Goal: Task Accomplishment & Management: Use online tool/utility

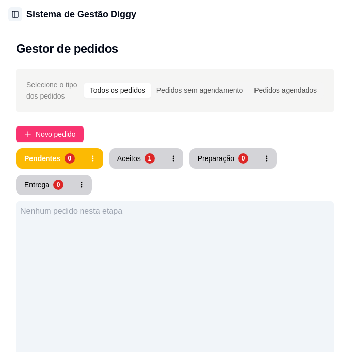
click at [15, 12] on button "Toggle Sidebar" at bounding box center [15, 14] width 14 height 14
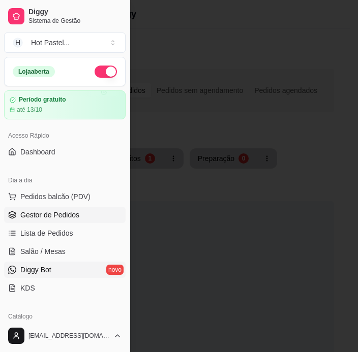
click at [63, 266] on link "Diggy Bot novo" at bounding box center [65, 270] width 122 height 16
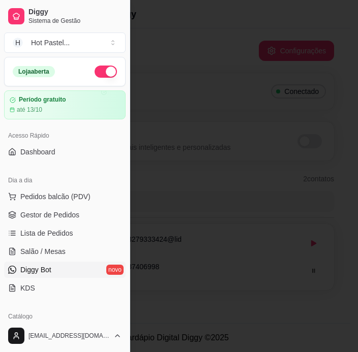
click at [207, 49] on div at bounding box center [179, 176] width 358 height 352
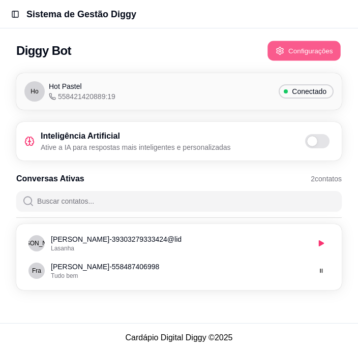
click at [309, 45] on button "Configurações" at bounding box center [303, 51] width 73 height 20
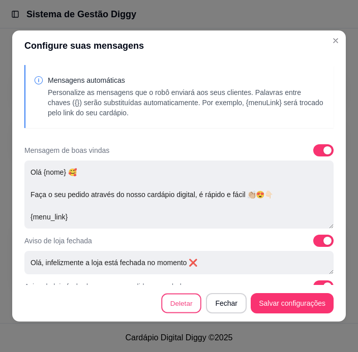
click at [177, 305] on button "Deletar" at bounding box center [181, 304] width 40 height 20
click at [254, 207] on button "Deletar" at bounding box center [260, 208] width 40 height 20
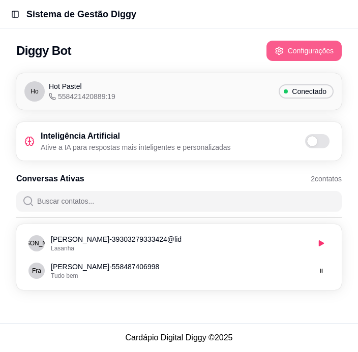
click at [308, 54] on button "Configurações" at bounding box center [303, 51] width 75 height 20
click at [295, 98] on div "Conectado" at bounding box center [306, 91] width 55 height 14
click at [93, 84] on div "Hot Pastel 558421420889:19" at bounding box center [82, 91] width 67 height 20
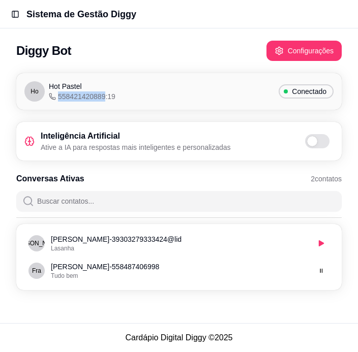
click at [93, 84] on div "Hot Pastel 558421420889:19" at bounding box center [82, 91] width 67 height 20
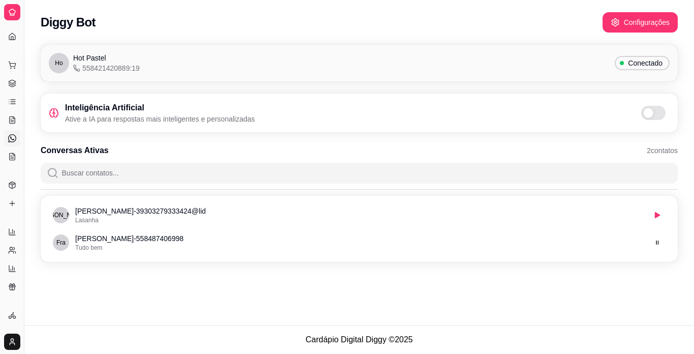
click at [350, 302] on div "Diggy Bot Configurações Ho Hot Pastel 558421420889:19 Conectado Inteligência Ar…" at bounding box center [359, 162] width 670 height 325
click at [12, 205] on icon at bounding box center [12, 203] width 0 height 5
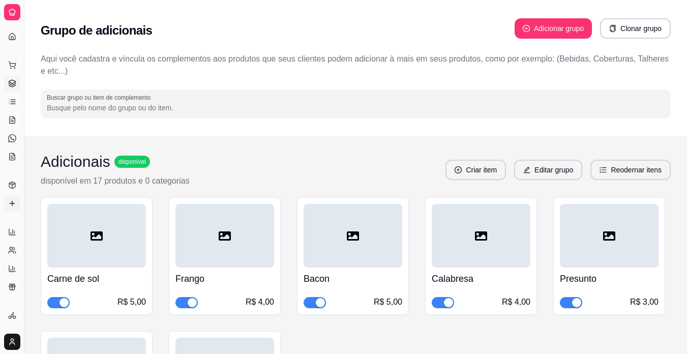
click at [11, 84] on icon at bounding box center [12, 84] width 7 height 2
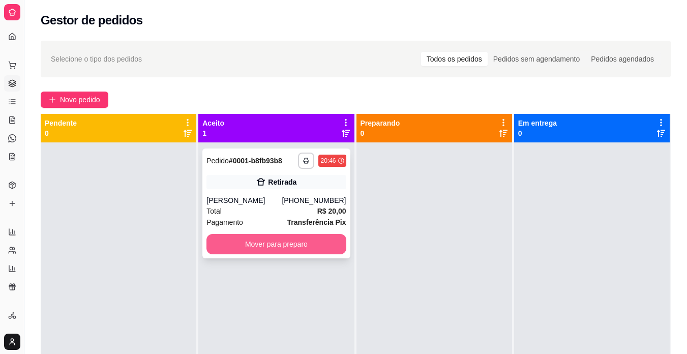
click at [300, 244] on button "Mover para preparo" at bounding box center [275, 244] width 139 height 20
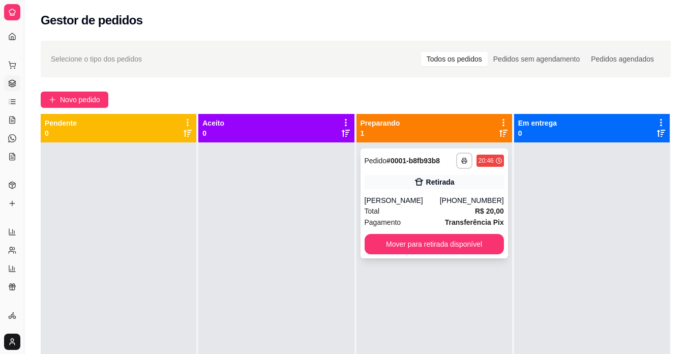
click at [350, 202] on div "[PERSON_NAME]" at bounding box center [402, 200] width 75 height 10
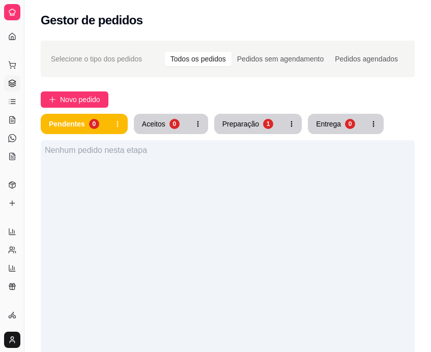
click at [0, 165] on div "Dia a dia Pedidos balcão (PDV) Gestor de Pedidos Lista de Pedidos Salão / Mesas…" at bounding box center [12, 111] width 24 height 116
click at [153, 209] on div "Nenhum pedido nesta etapa" at bounding box center [228, 316] width 374 height 352
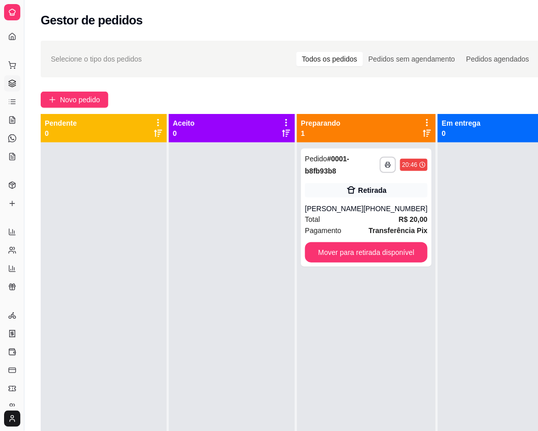
click at [237, 81] on div "**********" at bounding box center [293, 296] width 538 height 522
click at [95, 92] on button "Novo pedido" at bounding box center [75, 100] width 68 height 16
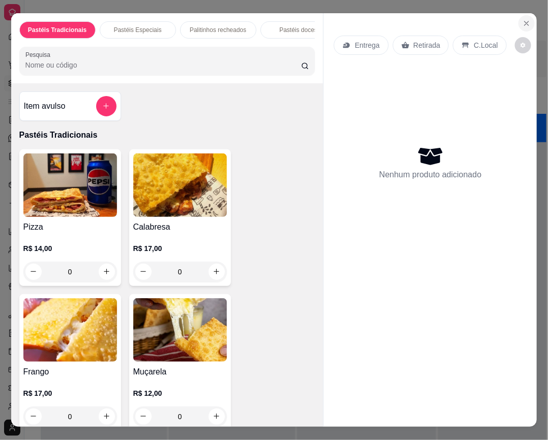
click at [350, 19] on icon "Close" at bounding box center [526, 23] width 8 height 8
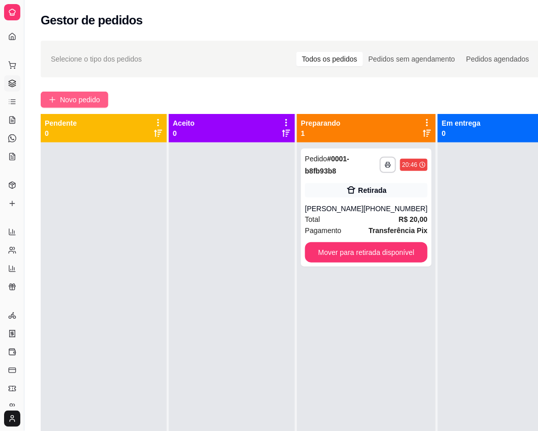
click at [89, 95] on span "Novo pedido" at bounding box center [80, 99] width 40 height 11
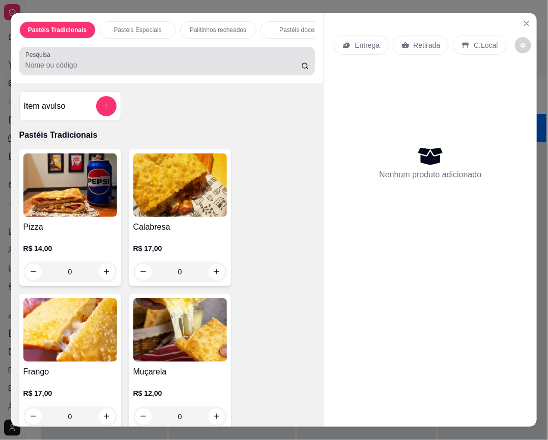
click at [111, 64] on div at bounding box center [167, 61] width 284 height 20
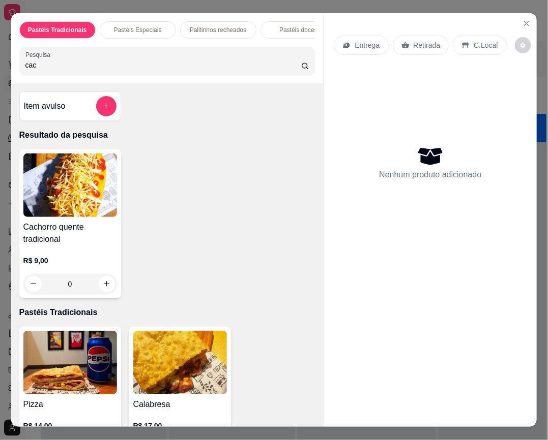
type input "cac"
click at [107, 285] on div "0" at bounding box center [70, 284] width 94 height 20
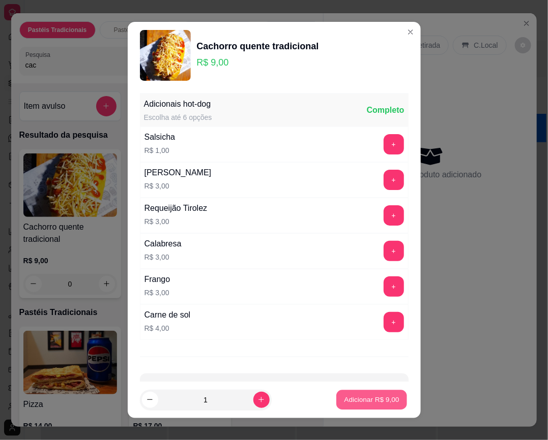
click at [350, 352] on button "Adicionar R$ 9,00" at bounding box center [371, 400] width 71 height 20
type input "1"
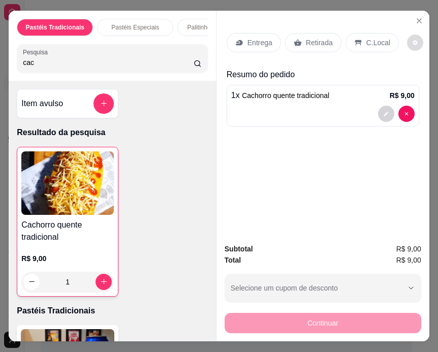
click at [350, 40] on icon "decrease-product-quantity" at bounding box center [415, 42] width 5 height 5
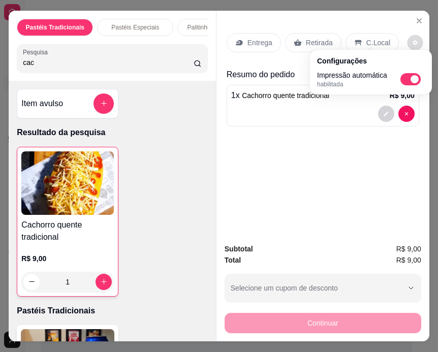
click at [350, 40] on icon "decrease-product-quantity" at bounding box center [415, 42] width 5 height 5
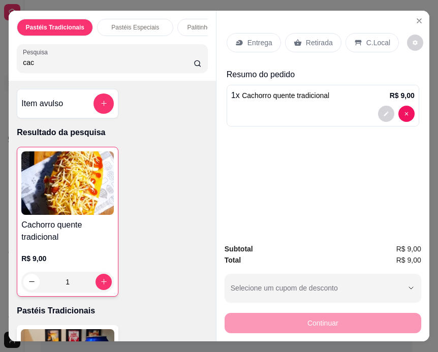
click at [335, 40] on div "Retirada" at bounding box center [313, 42] width 56 height 19
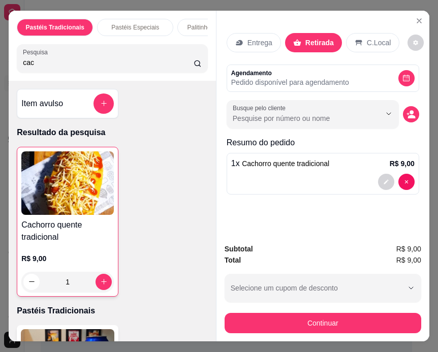
click at [290, 77] on p "Pedido disponível para agendamento" at bounding box center [290, 82] width 118 height 10
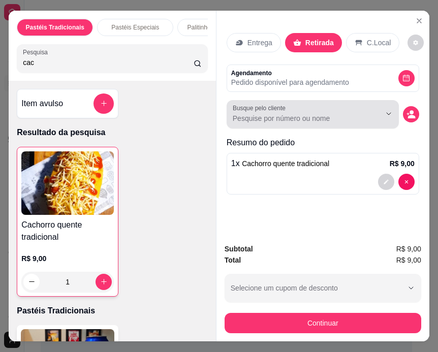
click at [290, 109] on div at bounding box center [313, 114] width 160 height 20
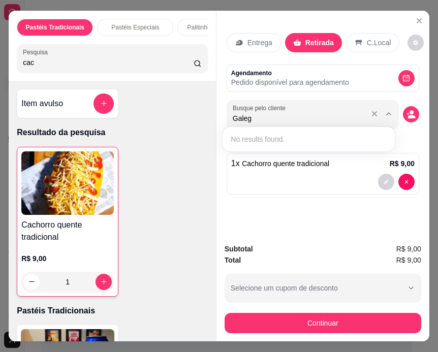
type input "Galego"
click at [326, 211] on div "Entrega Retirada C.Local Agendamento Pedido disponível para agendamento Busque …" at bounding box center [323, 123] width 213 height 225
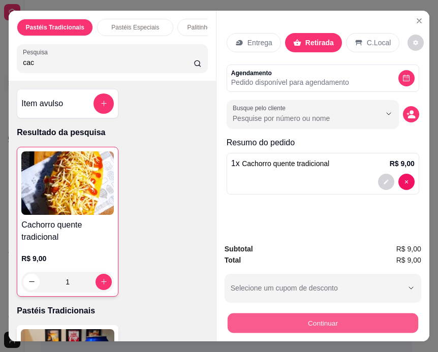
click at [342, 319] on button "Continuar" at bounding box center [323, 324] width 191 height 20
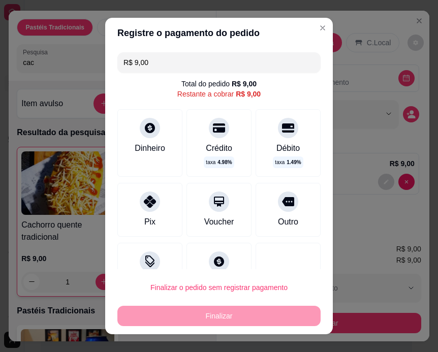
scroll to position [31, 0]
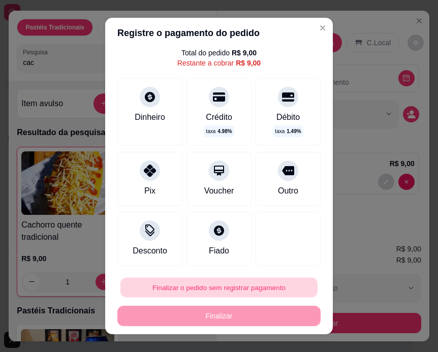
click at [264, 290] on button "Finalizar o pedido sem registrar pagamento" at bounding box center [218, 288] width 197 height 20
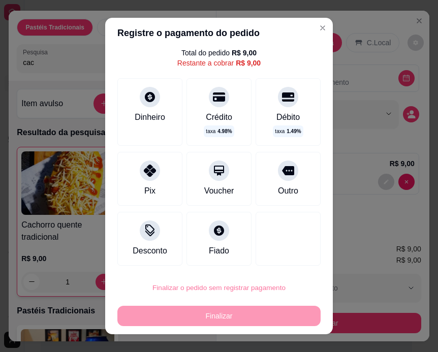
click at [285, 262] on button "Confirmar" at bounding box center [278, 259] width 38 height 16
type input "0"
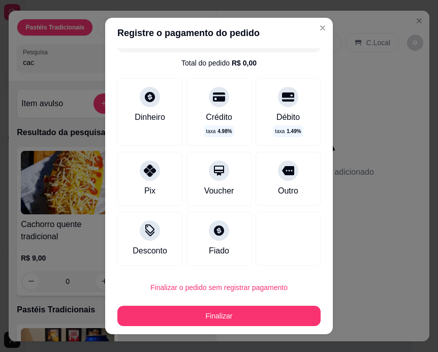
type input "R$ 0,00"
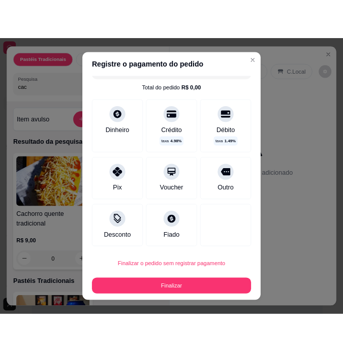
scroll to position [21, 0]
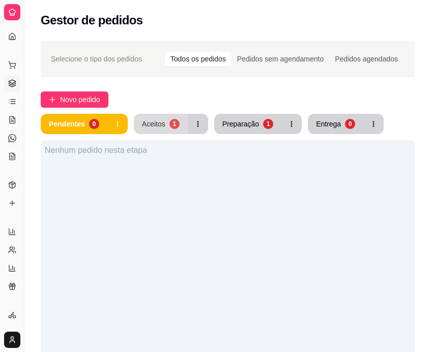
click at [164, 128] on button "Aceitos 1" at bounding box center [161, 124] width 54 height 20
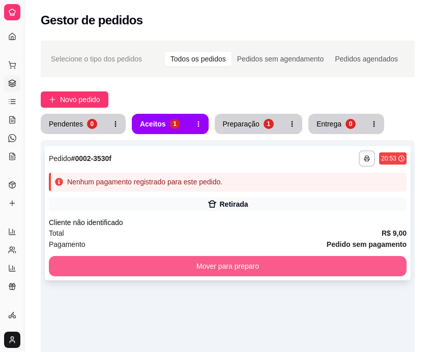
click at [252, 275] on button "Mover para preparo" at bounding box center [227, 266] width 357 height 20
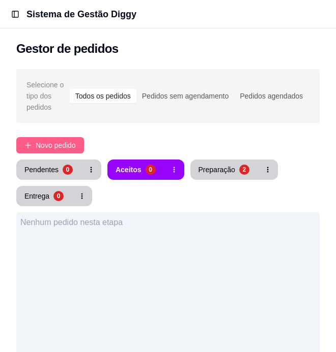
click at [32, 141] on button "Novo pedido" at bounding box center [50, 145] width 68 height 16
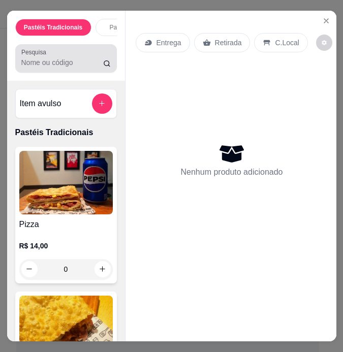
click at [66, 97] on div "Pastéis Tradicionais Pastéis Especiais Palitinhos recheados Pastéis doces Cacho…" at bounding box center [66, 176] width 118 height 331
click at [77, 60] on div at bounding box center [65, 58] width 89 height 20
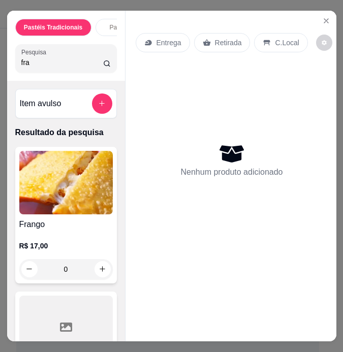
type input "fra"
click at [94, 280] on div "0" at bounding box center [66, 269] width 94 height 20
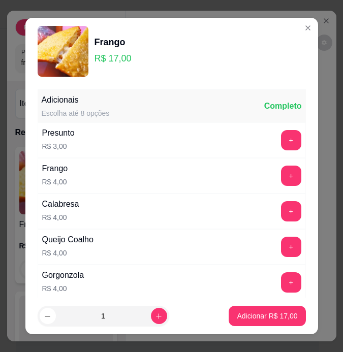
scroll to position [149, 0]
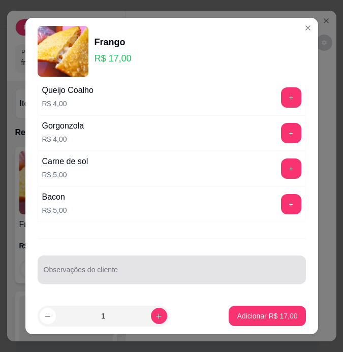
click at [170, 281] on div "Observações do cliente" at bounding box center [172, 270] width 268 height 28
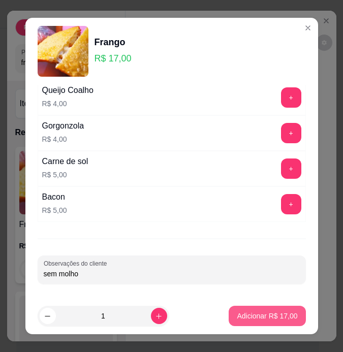
type input "sem molho"
click at [251, 316] on p "Adicionar R$ 17,00" at bounding box center [267, 316] width 60 height 10
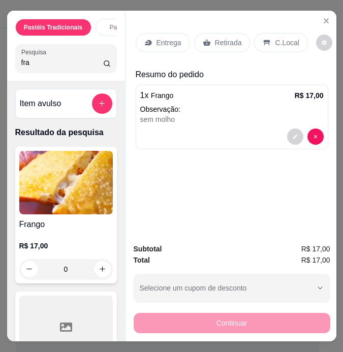
click at [57, 68] on input "fra" at bounding box center [62, 62] width 82 height 10
drag, startPoint x: 57, startPoint y: 71, endPoint x: -38, endPoint y: 91, distance: 97.6
click at [0, 91] on html "Toggle Sidebar Sistema de Gestão Diggy Gestor de pedidos Selecione o tipo dos p…" at bounding box center [171, 176] width 343 height 352
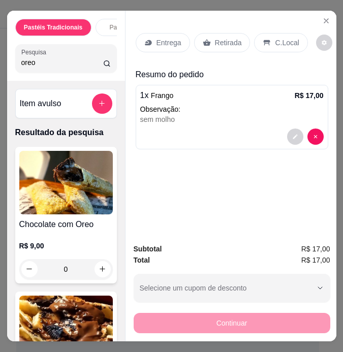
type input "oreo"
click at [77, 204] on img at bounding box center [66, 183] width 94 height 64
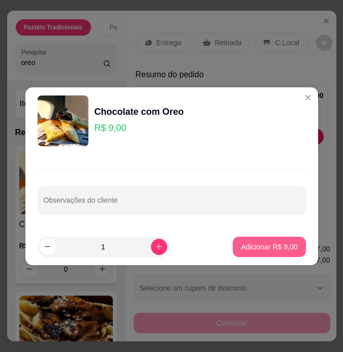
click at [259, 248] on p "Adicionar R$ 9,00" at bounding box center [269, 247] width 56 height 10
type input "1"
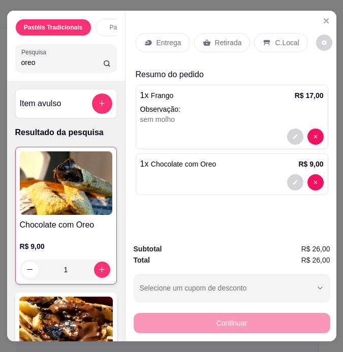
click at [227, 45] on div "Retirada" at bounding box center [222, 42] width 56 height 19
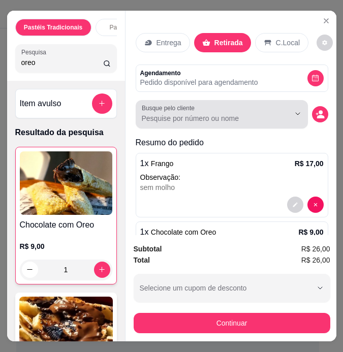
click at [218, 117] on input "Busque pelo cliente" at bounding box center [208, 118] width 132 height 10
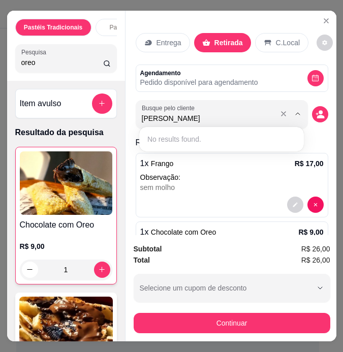
type input "[PERSON_NAME]"
click at [320, 115] on icon "decrease-product-quantity" at bounding box center [321, 117] width 8 height 4
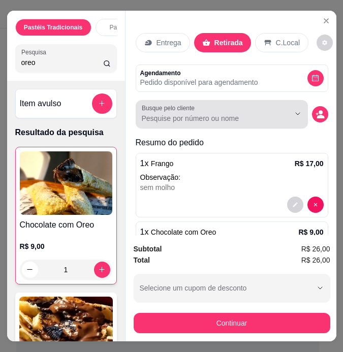
click at [183, 124] on div "Busque pelo cliente" at bounding box center [222, 114] width 172 height 28
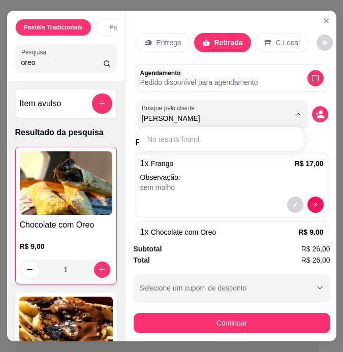
type input "[PERSON_NAME]"
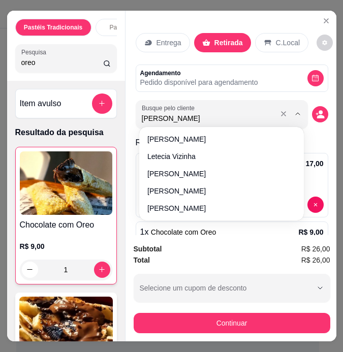
type input "[PERSON_NAME]"
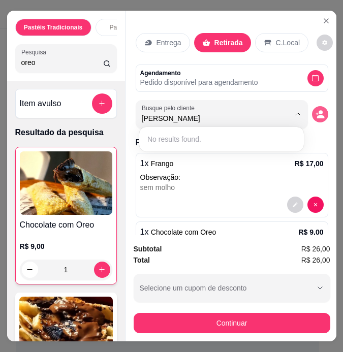
click at [321, 110] on button "decrease-product-quantity" at bounding box center [320, 114] width 16 height 16
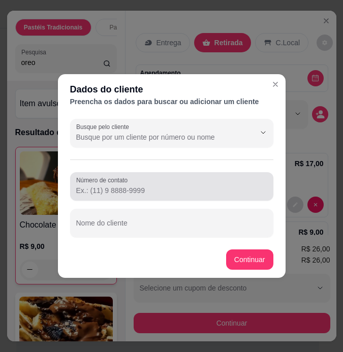
click at [133, 186] on input "Número de contato" at bounding box center [171, 191] width 191 height 10
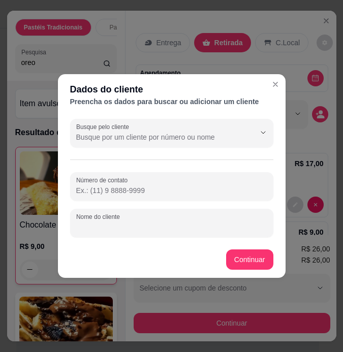
click at [144, 225] on input "Nome do cliente" at bounding box center [171, 227] width 191 height 10
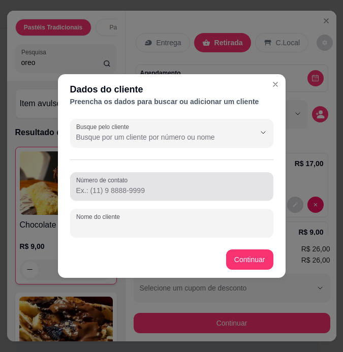
click at [151, 191] on input "Número de contato" at bounding box center [171, 191] width 191 height 10
click at [139, 185] on div at bounding box center [171, 186] width 191 height 20
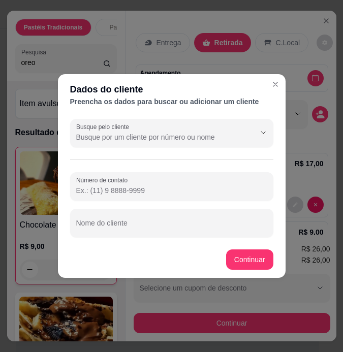
paste input "[PHONE_NUMBER]"
click at [91, 193] on input "[PHONE_NUMBER]" at bounding box center [171, 191] width 191 height 10
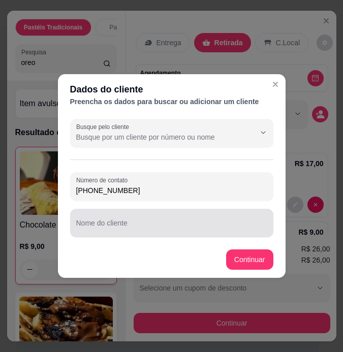
type input "[PHONE_NUMBER]"
click at [108, 223] on div "Nome do cliente" at bounding box center [171, 223] width 203 height 28
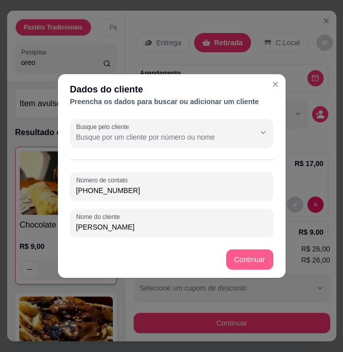
type input "[PERSON_NAME]"
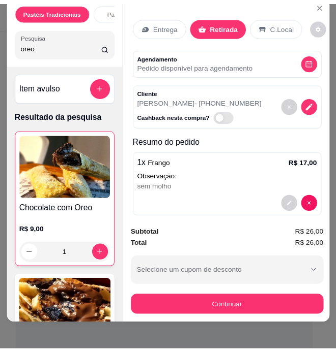
scroll to position [26, 0]
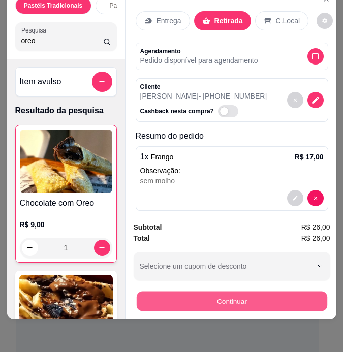
click at [246, 299] on button "Continuar" at bounding box center [231, 302] width 191 height 20
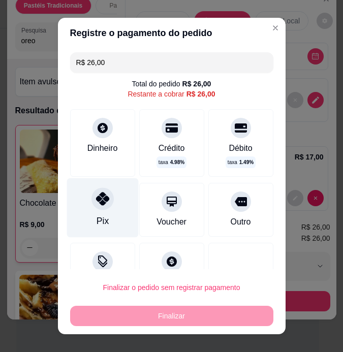
click at [96, 201] on icon at bounding box center [102, 198] width 13 height 13
type input "R$ 0,00"
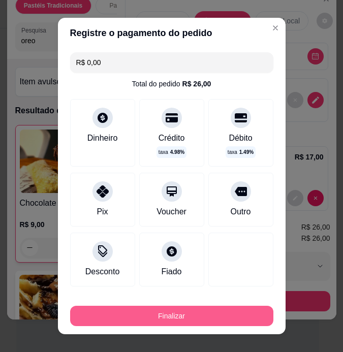
click at [163, 313] on button "Finalizar" at bounding box center [171, 316] width 203 height 20
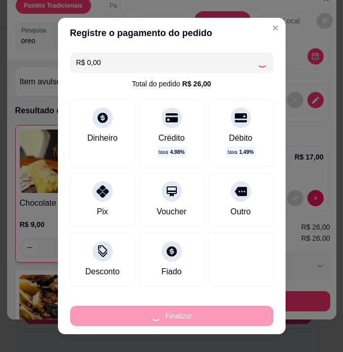
type input "0"
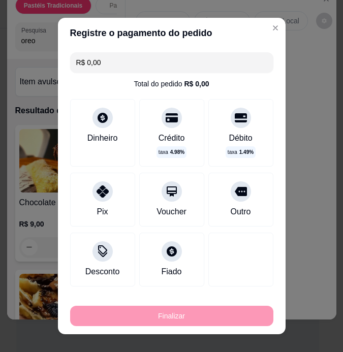
type input "-R$ 26,00"
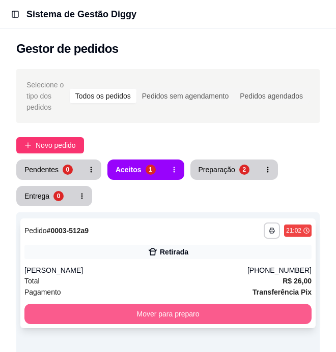
click at [164, 311] on button "Mover para preparo" at bounding box center [167, 314] width 287 height 20
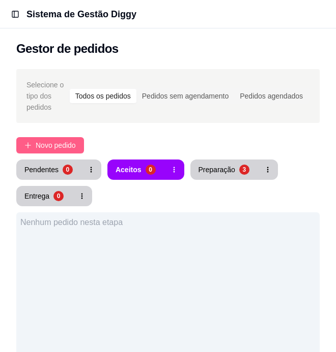
click at [56, 144] on span "Novo pedido" at bounding box center [56, 145] width 40 height 11
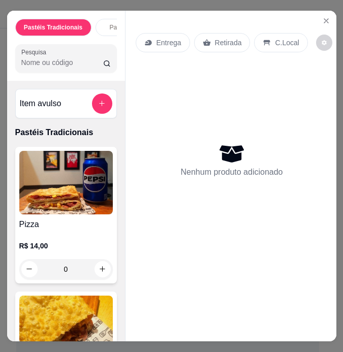
click at [72, 65] on input "Pesquisa" at bounding box center [62, 62] width 82 height 10
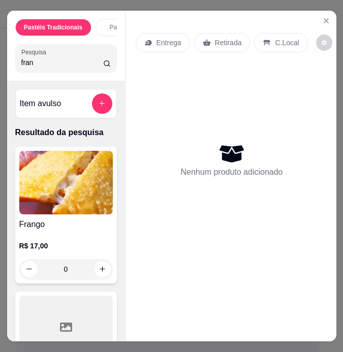
type input "fran"
click at [67, 197] on img at bounding box center [66, 183] width 94 height 64
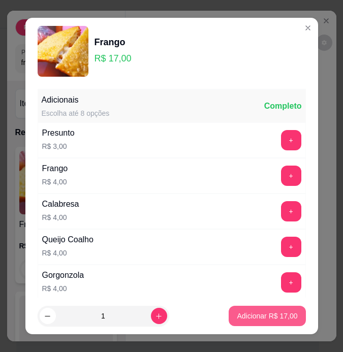
click at [270, 318] on p "Adicionar R$ 17,00" at bounding box center [267, 316] width 60 height 10
type input "1"
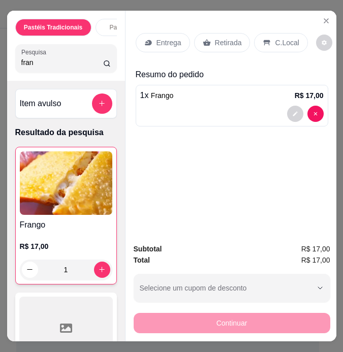
drag, startPoint x: 64, startPoint y: 63, endPoint x: -21, endPoint y: 61, distance: 84.9
click at [0, 61] on html "Toggle Sidebar Sistema de Gestão Diggy Gestor de pedidos Selecione o tipo dos p…" at bounding box center [171, 176] width 343 height 352
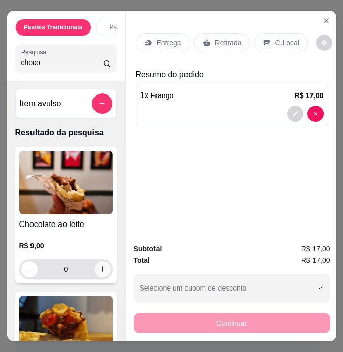
type input "choco"
click at [99, 273] on icon "increase-product-quantity" at bounding box center [103, 269] width 8 height 8
type input "1"
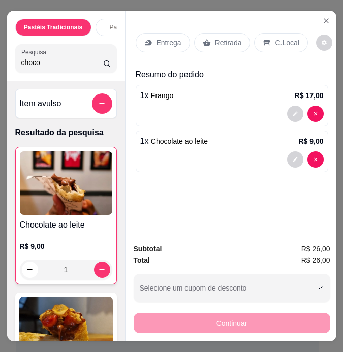
click at [226, 42] on p "Retirada" at bounding box center [228, 43] width 27 height 10
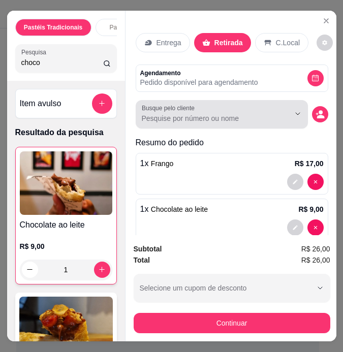
click at [227, 121] on div "Busque pelo cliente" at bounding box center [222, 114] width 172 height 28
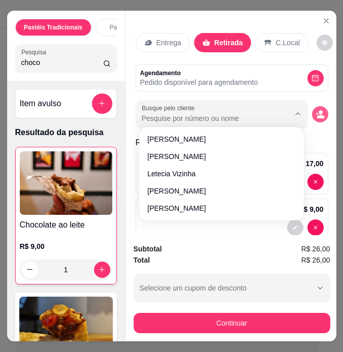
click at [318, 115] on button "decrease-product-quantity" at bounding box center [320, 114] width 16 height 16
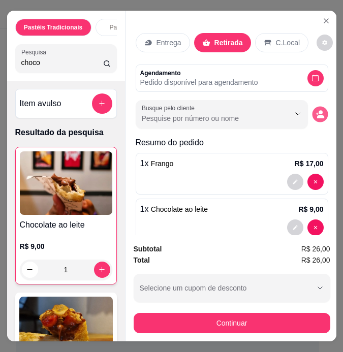
click at [318, 115] on button "decrease-product-quantity" at bounding box center [320, 114] width 16 height 16
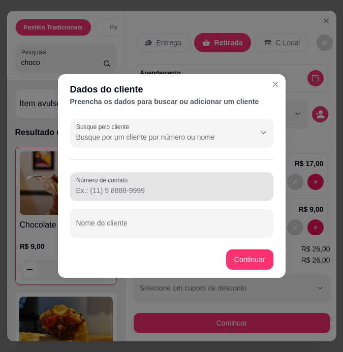
click at [157, 183] on div at bounding box center [171, 186] width 191 height 20
click at [111, 196] on div at bounding box center [171, 186] width 191 height 20
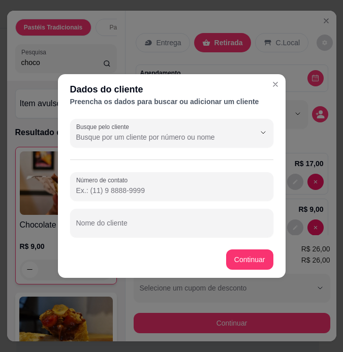
paste input "[PHONE_NUMBER]"
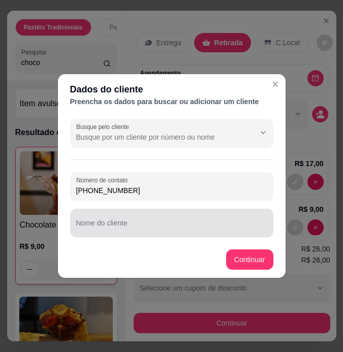
type input "[PHONE_NUMBER]"
click at [133, 216] on div at bounding box center [171, 223] width 191 height 20
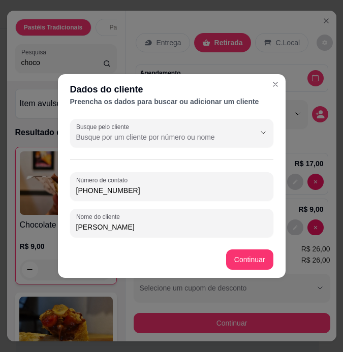
type input "[PERSON_NAME]"
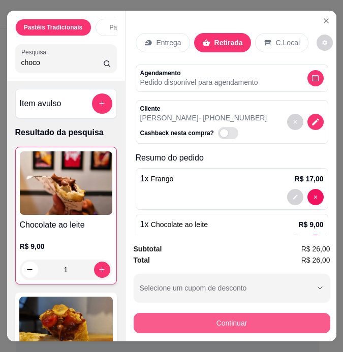
click at [247, 329] on button "Continuar" at bounding box center [232, 323] width 197 height 20
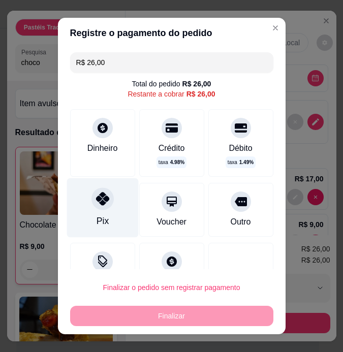
click at [113, 204] on div "Pix" at bounding box center [103, 207] width 72 height 59
type input "R$ 0,00"
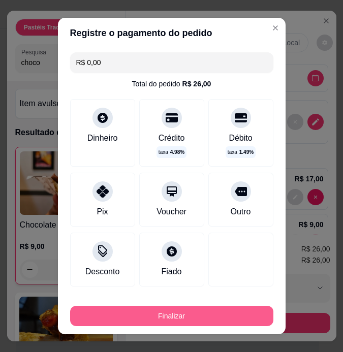
click at [188, 313] on button "Finalizar" at bounding box center [171, 316] width 203 height 20
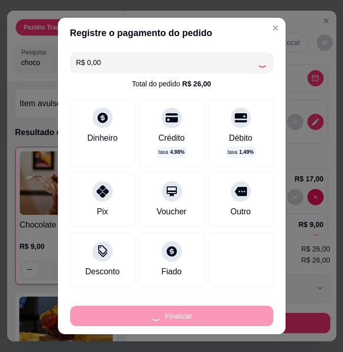
type input "0"
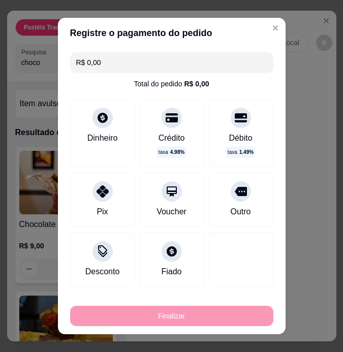
type input "-R$ 26,00"
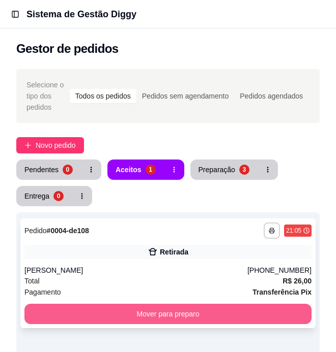
click at [214, 318] on button "Mover para preparo" at bounding box center [167, 314] width 287 height 20
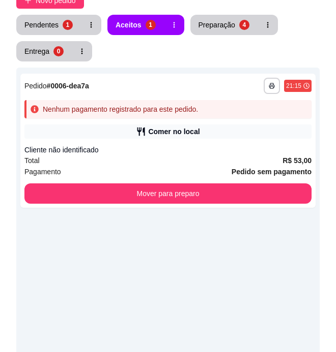
scroll to position [146, 0]
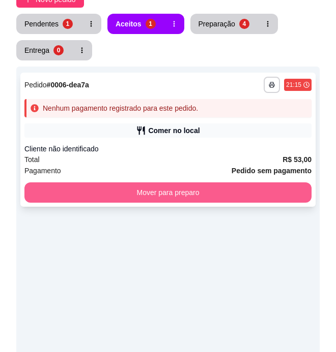
click at [218, 192] on button "Mover para preparo" at bounding box center [167, 193] width 287 height 20
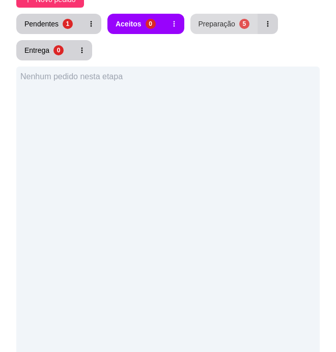
click at [206, 21] on div "Preparação" at bounding box center [216, 24] width 37 height 10
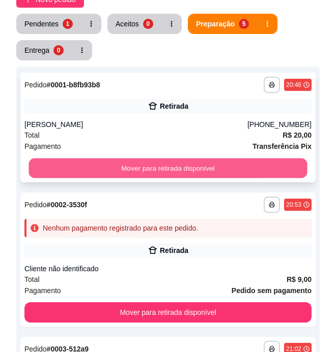
click at [247, 169] on button "Mover para retirada disponível" at bounding box center [167, 169] width 278 height 20
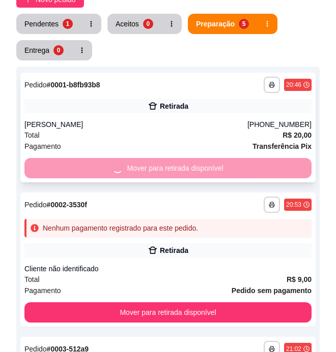
click at [247, 169] on div "Mover para retirada disponível" at bounding box center [167, 168] width 287 height 20
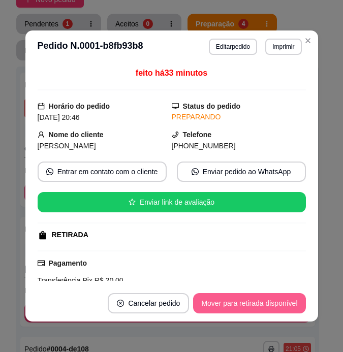
click at [283, 310] on button "Mover para retirada disponível" at bounding box center [249, 303] width 112 height 20
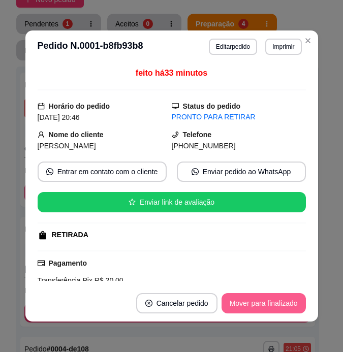
click at [283, 309] on button "Mover para finalizado" at bounding box center [264, 303] width 84 height 20
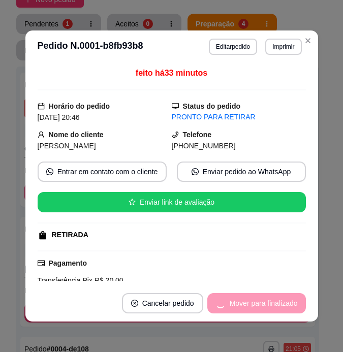
click at [283, 309] on div "Mover para finalizado" at bounding box center [256, 303] width 99 height 20
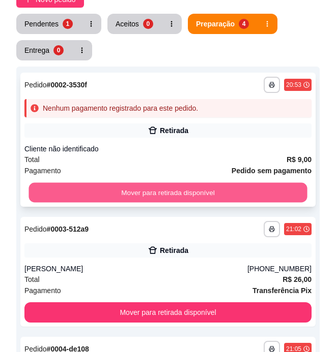
click at [203, 193] on button "Mover para retirada disponível" at bounding box center [167, 193] width 278 height 20
click at [203, 193] on div "Mover para retirada disponível" at bounding box center [167, 193] width 287 height 20
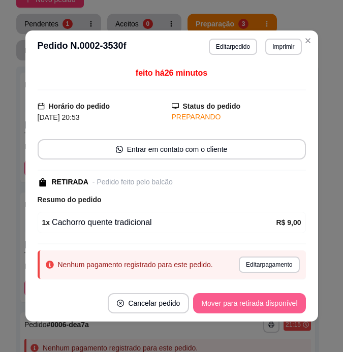
click at [235, 307] on button "Mover para retirada disponível" at bounding box center [249, 303] width 112 height 20
click at [235, 307] on div "Mover para retirada disponível" at bounding box center [249, 303] width 112 height 20
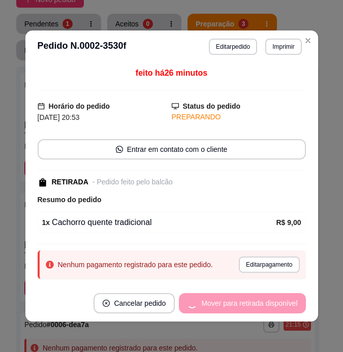
click at [235, 307] on div "Mover para retirada disponível" at bounding box center [242, 303] width 127 height 20
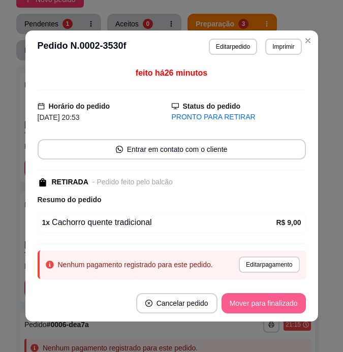
click at [235, 308] on button "Mover para finalizado" at bounding box center [264, 303] width 84 height 20
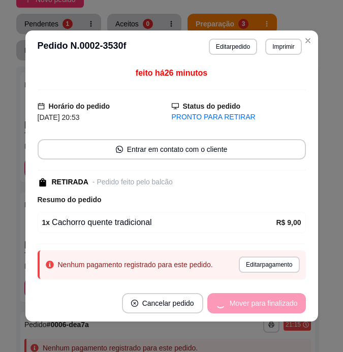
click at [235, 308] on div "Mover para finalizado" at bounding box center [256, 303] width 99 height 20
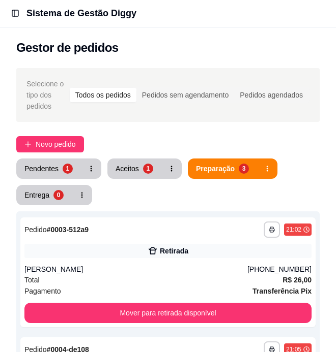
scroll to position [0, 0]
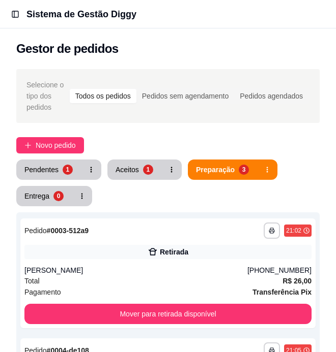
click at [130, 175] on button "Aceitos 1" at bounding box center [134, 170] width 54 height 20
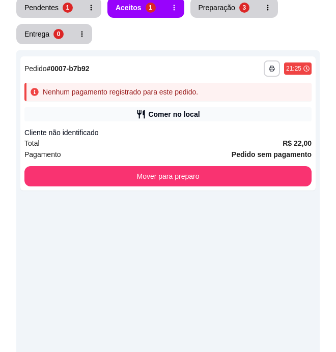
scroll to position [220, 0]
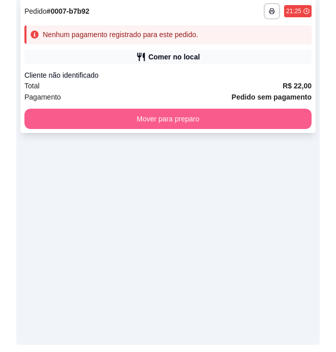
click at [207, 119] on button "Mover para preparo" at bounding box center [167, 119] width 287 height 20
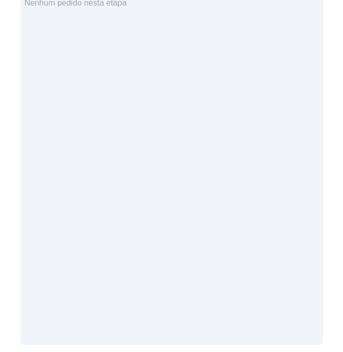
scroll to position [0, 0]
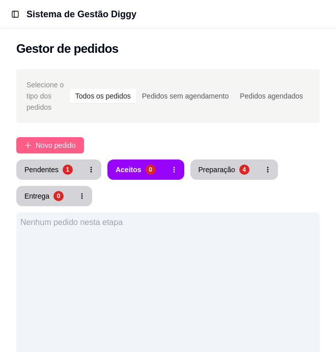
click at [64, 144] on span "Novo pedido" at bounding box center [56, 145] width 40 height 11
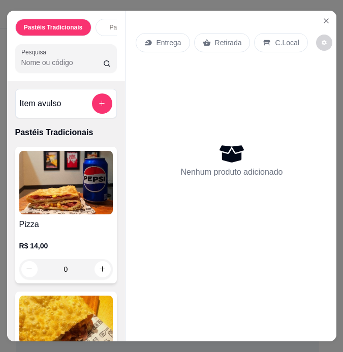
click at [275, 38] on div "C.Local" at bounding box center [280, 42] width 53 height 19
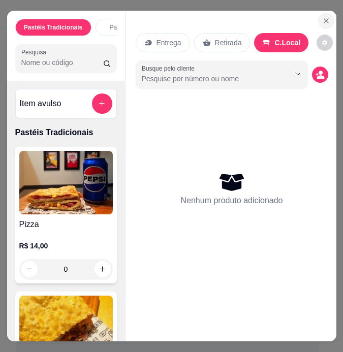
click at [322, 19] on icon "Close" at bounding box center [326, 21] width 8 height 8
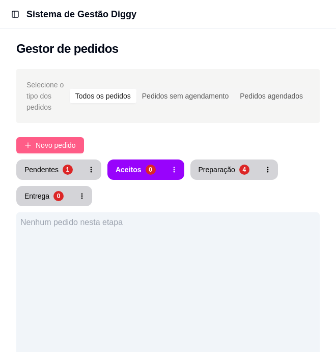
click at [58, 146] on span "Novo pedido" at bounding box center [56, 145] width 40 height 11
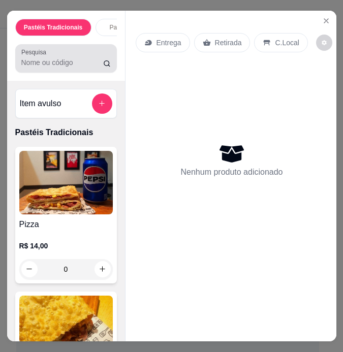
click at [44, 68] on input "Pesquisa" at bounding box center [62, 62] width 82 height 10
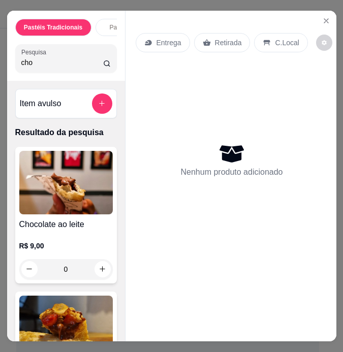
type input "cho"
click at [61, 190] on img at bounding box center [66, 183] width 94 height 64
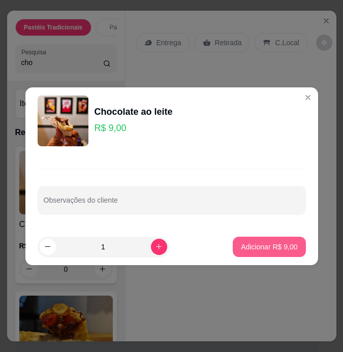
click at [248, 251] on p "Adicionar R$ 9,00" at bounding box center [269, 247] width 56 height 10
type input "1"
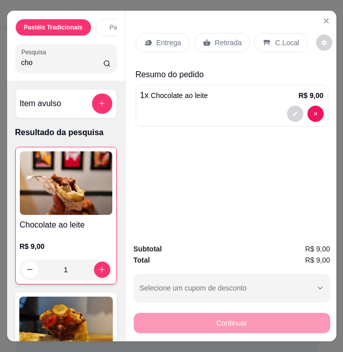
click at [279, 38] on p "C.Local" at bounding box center [287, 43] width 24 height 10
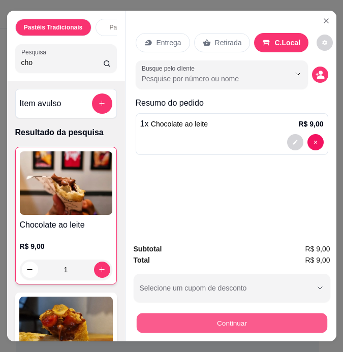
click at [243, 320] on button "Continuar" at bounding box center [231, 324] width 191 height 20
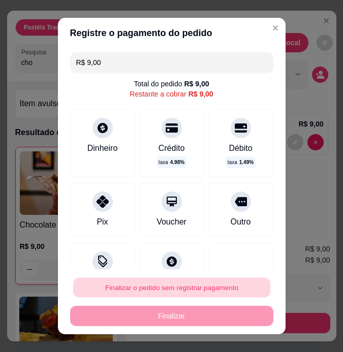
click at [170, 288] on button "Finalizar o pedido sem registrar pagamento" at bounding box center [171, 288] width 197 height 20
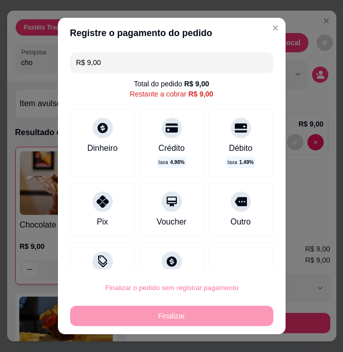
click at [222, 265] on button "Confirmar" at bounding box center [230, 259] width 38 height 16
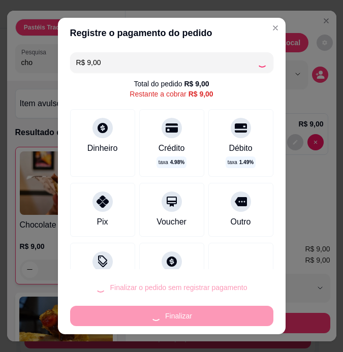
type input "0"
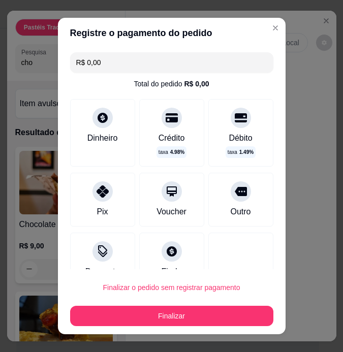
type input "R$ 0,00"
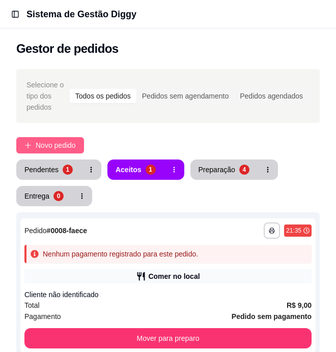
click at [44, 144] on span "Novo pedido" at bounding box center [56, 145] width 40 height 11
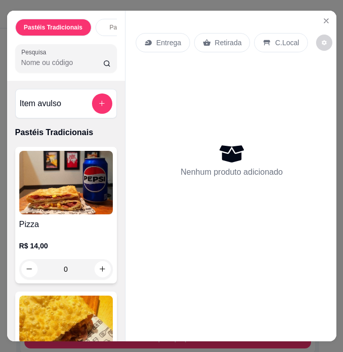
click at [59, 68] on input "Pesquisa" at bounding box center [62, 62] width 82 height 10
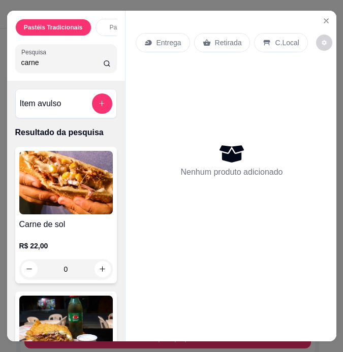
type input "carne"
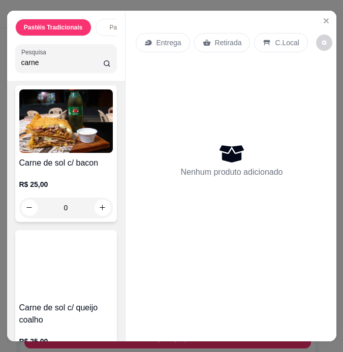
scroll to position [265, 0]
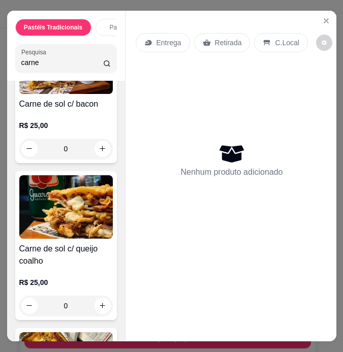
click at [95, 151] on div "0" at bounding box center [66, 149] width 94 height 20
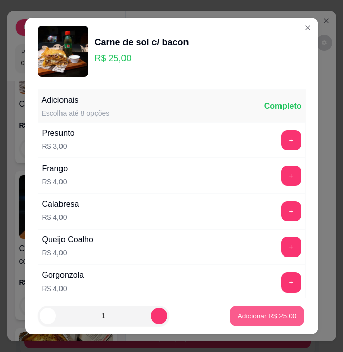
click at [258, 315] on p "Adicionar R$ 25,00" at bounding box center [267, 317] width 59 height 10
type input "1"
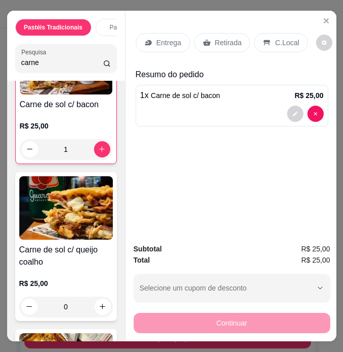
scroll to position [266, 0]
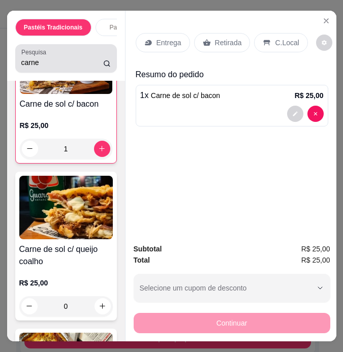
click at [66, 63] on input "carne" at bounding box center [62, 62] width 82 height 10
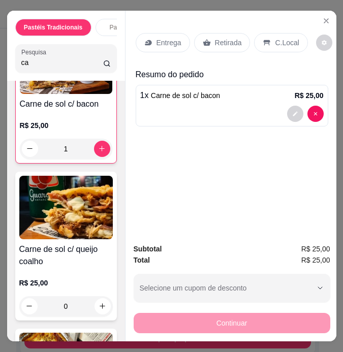
type input "c"
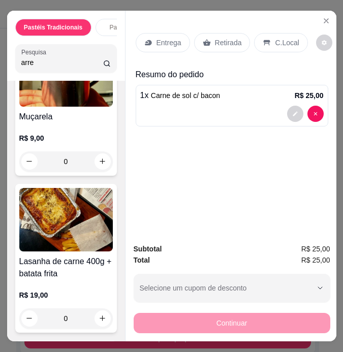
scroll to position [1300, 0]
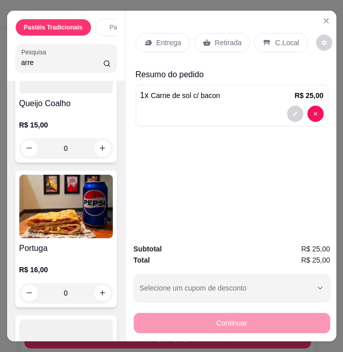
type input "arre"
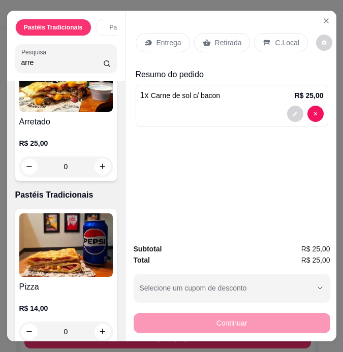
scroll to position [98, 0]
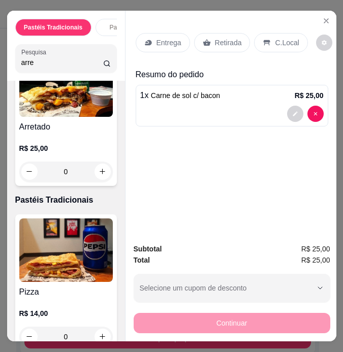
click at [95, 171] on div "0" at bounding box center [66, 172] width 94 height 20
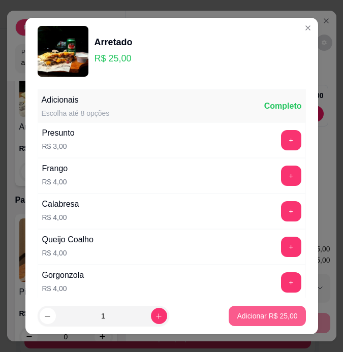
click at [280, 315] on p "Adicionar R$ 25,00" at bounding box center [267, 316] width 60 height 10
type input "1"
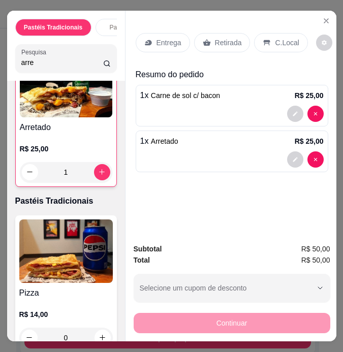
scroll to position [98, 0]
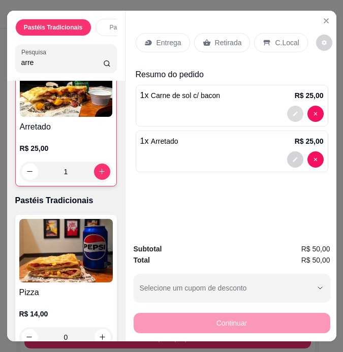
click at [298, 111] on icon "decrease-product-quantity" at bounding box center [295, 114] width 6 height 6
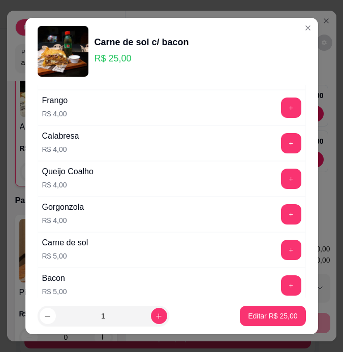
scroll to position [149, 0]
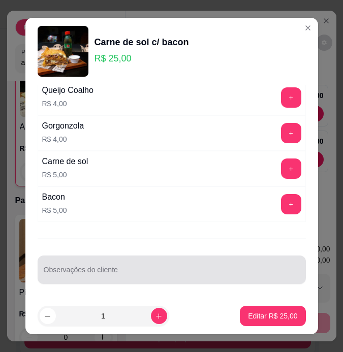
click at [177, 265] on div at bounding box center [172, 270] width 256 height 20
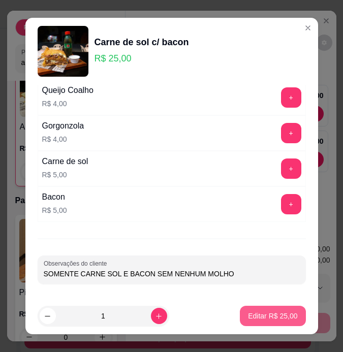
type input "SOMENTE CARNE SOL E BACON SEM NENHUM MOLHO"
click at [259, 318] on p "Editar R$ 25,00" at bounding box center [272, 316] width 49 height 10
type input "0"
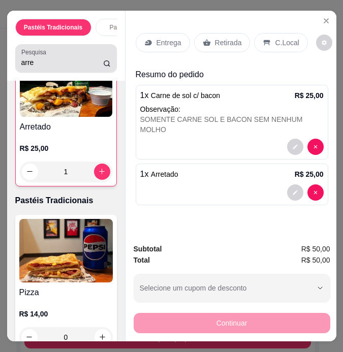
click at [88, 68] on input "arre" at bounding box center [62, 62] width 82 height 10
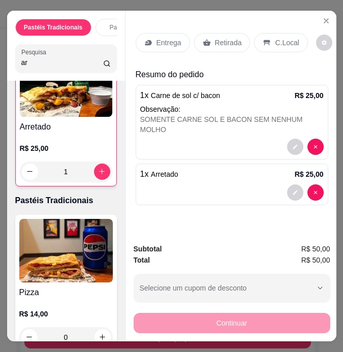
type input "a"
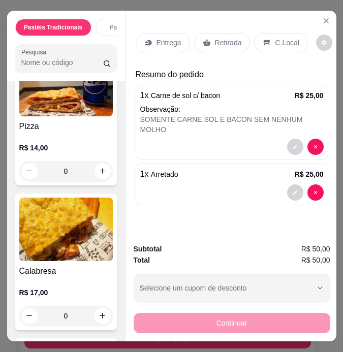
scroll to position [2127, 0]
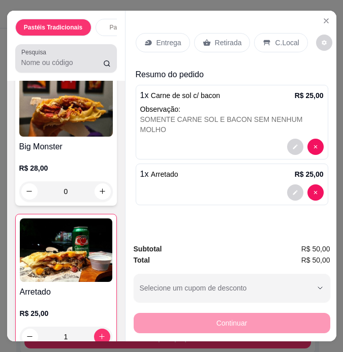
click at [75, 68] on input "Pesquisa" at bounding box center [62, 62] width 82 height 10
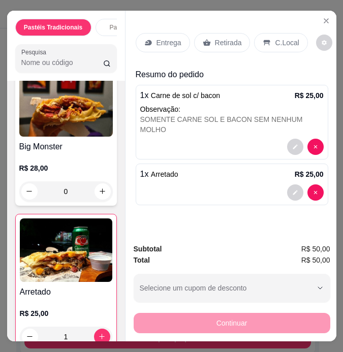
click at [48, 58] on div at bounding box center [65, 58] width 89 height 20
click at [37, 65] on input "Pesquisa" at bounding box center [62, 62] width 82 height 10
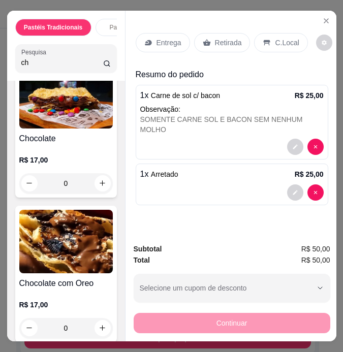
scroll to position [3475, 0]
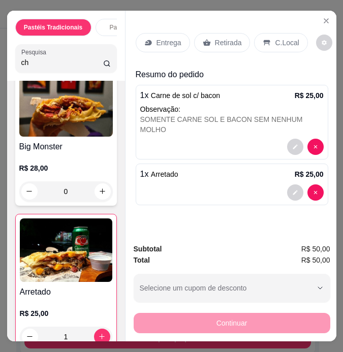
type input "c"
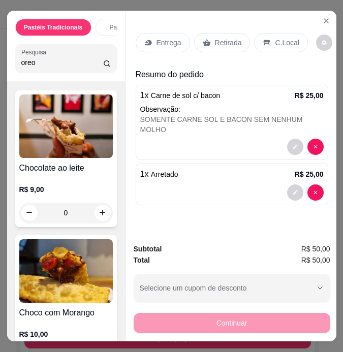
scroll to position [2437, 0]
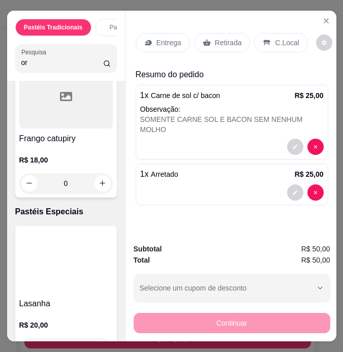
type input "o"
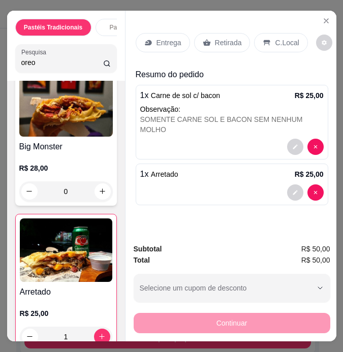
type input "oreo"
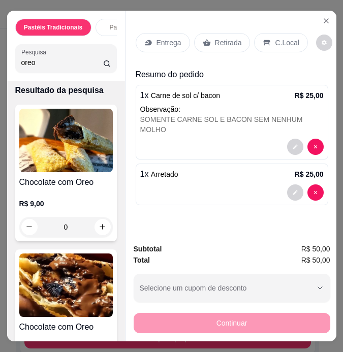
scroll to position [0, 0]
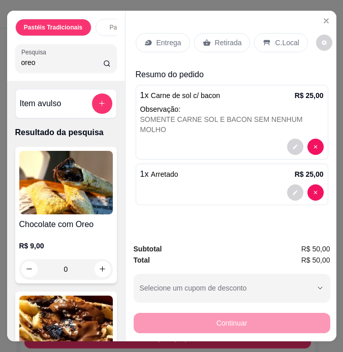
click at [72, 192] on img at bounding box center [66, 183] width 94 height 64
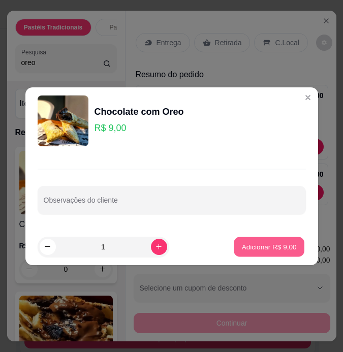
click at [260, 238] on button "Adicionar R$ 9,00" at bounding box center [269, 247] width 71 height 20
type input "1"
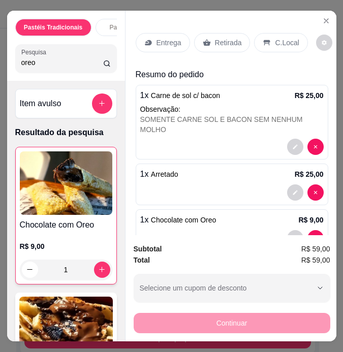
click at [231, 40] on p "Retirada" at bounding box center [228, 43] width 27 height 10
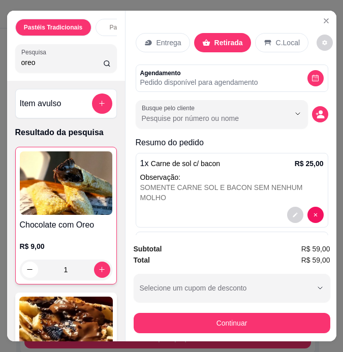
click at [237, 81] on p "Pedido disponível para agendamento" at bounding box center [199, 82] width 118 height 10
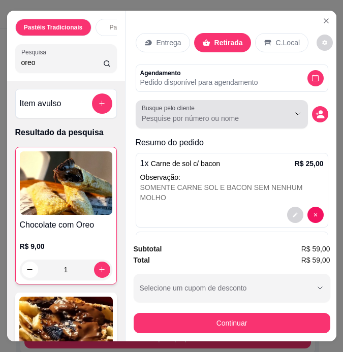
click at [231, 113] on input "Busque pelo cliente" at bounding box center [208, 118] width 132 height 10
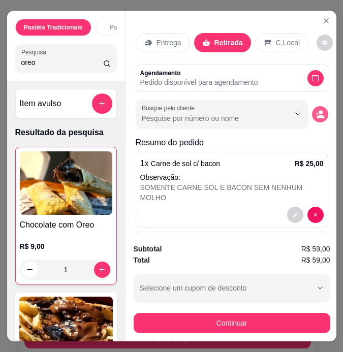
click at [322, 109] on button "decrease-product-quantity" at bounding box center [320, 114] width 16 height 16
click at [320, 115] on icon "decrease-product-quantity" at bounding box center [320, 117] width 7 height 4
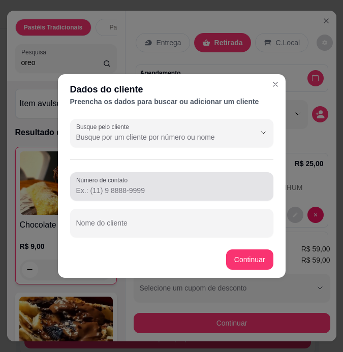
click at [151, 190] on input "Número de contato" at bounding box center [171, 191] width 191 height 10
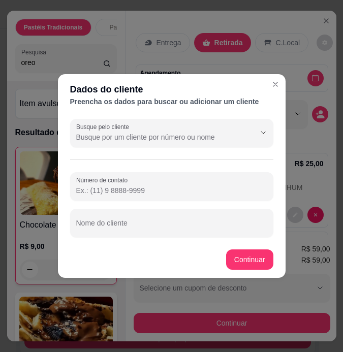
paste input "[PHONE_NUMBER]"
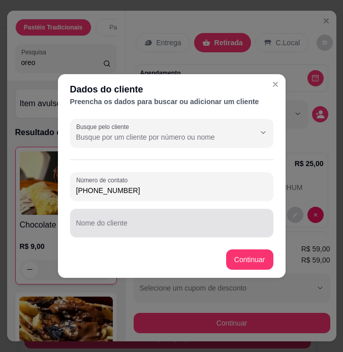
type input "[PHONE_NUMBER]"
click at [139, 227] on input "Nome do cliente" at bounding box center [171, 227] width 191 height 10
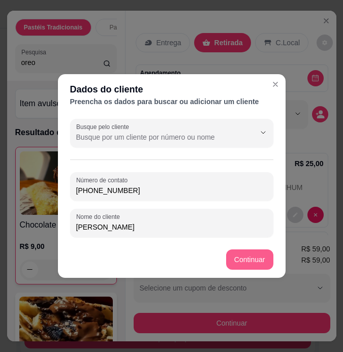
type input "[PERSON_NAME]"
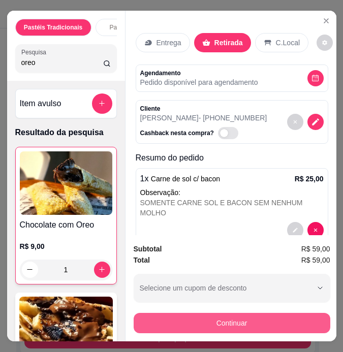
click at [260, 318] on button "Continuar" at bounding box center [232, 323] width 197 height 20
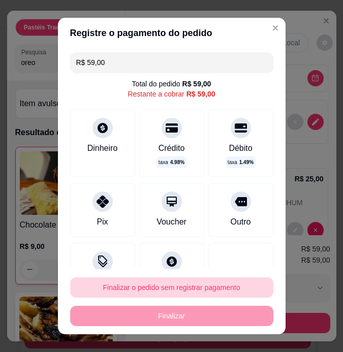
click at [188, 290] on button "Finalizar o pedido sem registrar pagamento" at bounding box center [171, 288] width 203 height 20
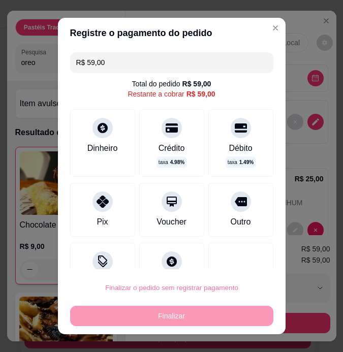
click at [230, 258] on button "Confirmar" at bounding box center [232, 259] width 38 height 16
type input "0"
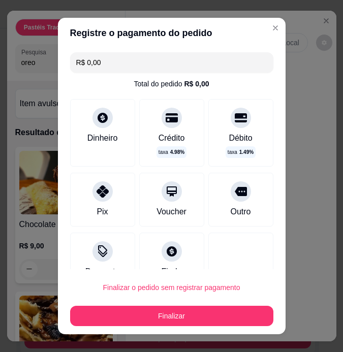
type input "R$ 0,00"
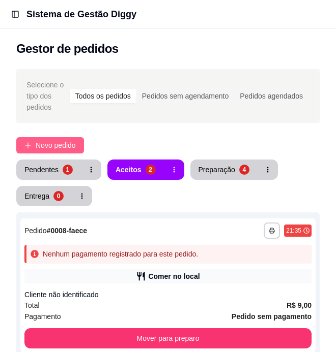
click at [50, 141] on span "Novo pedido" at bounding box center [56, 145] width 40 height 11
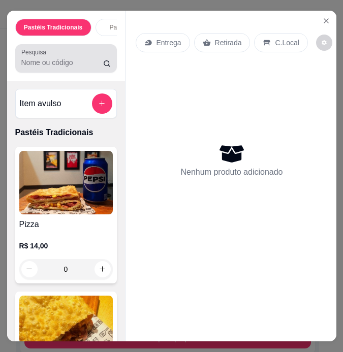
click at [37, 63] on input "Pesquisa" at bounding box center [62, 62] width 82 height 10
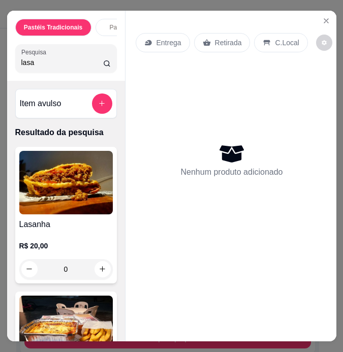
type input "lasa"
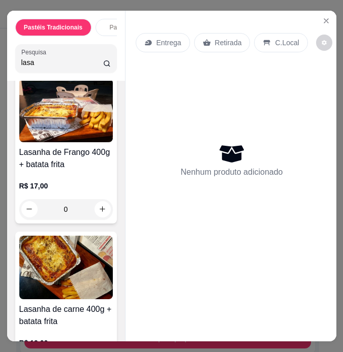
scroll to position [231, 0]
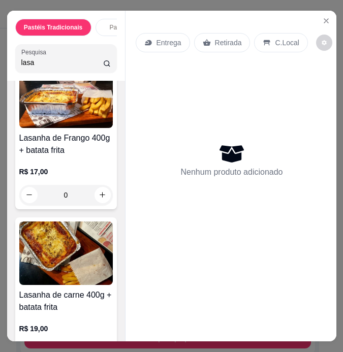
click at [72, 128] on img at bounding box center [66, 97] width 94 height 64
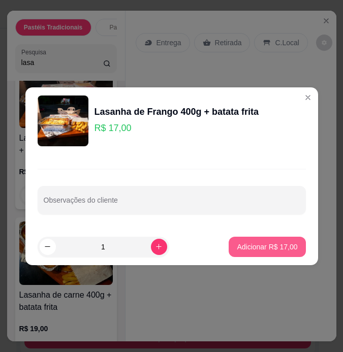
click at [253, 245] on p "Adicionar R$ 17,00" at bounding box center [267, 247] width 60 height 10
type input "1"
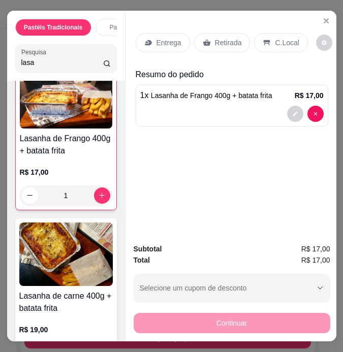
scroll to position [232, 0]
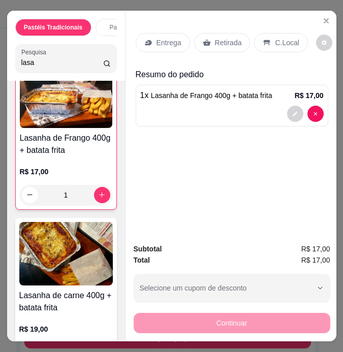
click at [287, 43] on p "C.Local" at bounding box center [287, 43] width 24 height 10
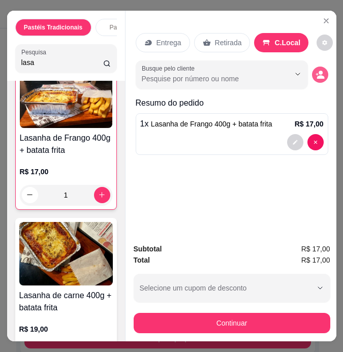
click at [324, 75] on icon "decrease-product-quantity" at bounding box center [321, 77] width 8 height 4
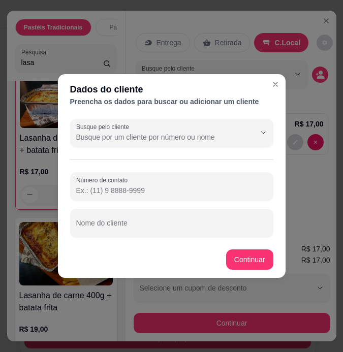
click at [123, 189] on input "Número de contato" at bounding box center [171, 191] width 191 height 10
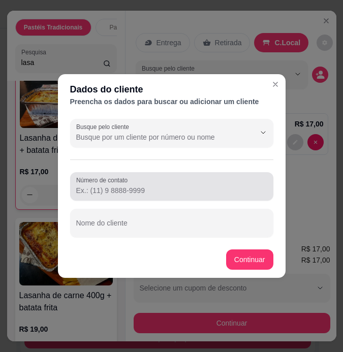
click at [129, 177] on label "Número de contato" at bounding box center [103, 180] width 55 height 9
click at [129, 186] on input "Número de contato" at bounding box center [171, 191] width 191 height 10
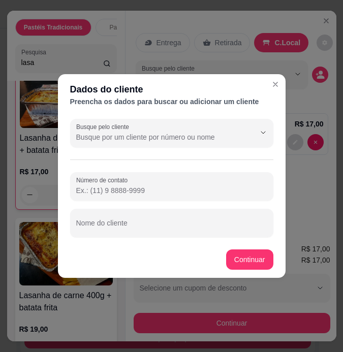
paste input "[PHONE_NUMBER]"
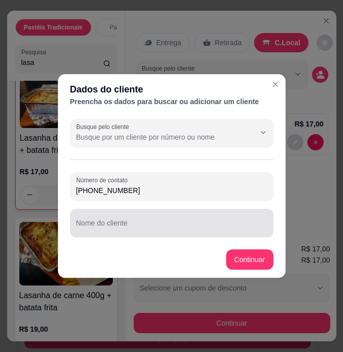
type input "[PHONE_NUMBER]"
click at [142, 229] on input "Nome do cliente" at bounding box center [171, 227] width 191 height 10
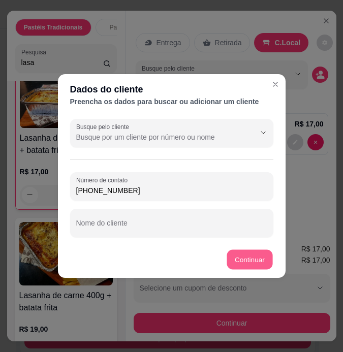
click at [241, 261] on button "Continuar" at bounding box center [250, 260] width 46 height 20
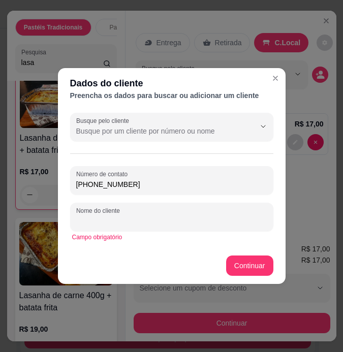
click at [159, 220] on input "Nome do cliente" at bounding box center [171, 221] width 191 height 10
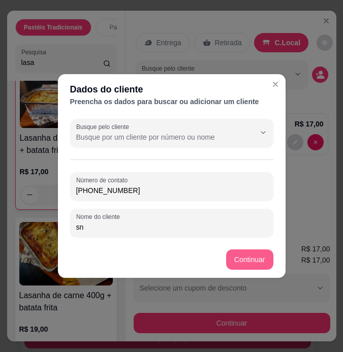
type input "sn"
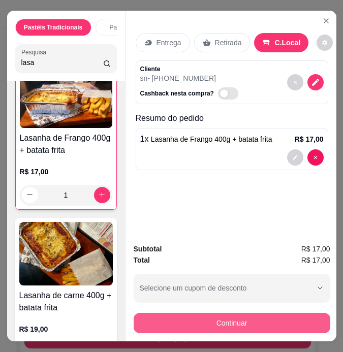
click at [290, 322] on button "Continuar" at bounding box center [232, 323] width 197 height 20
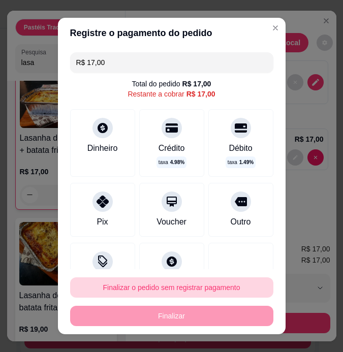
click at [185, 292] on button "Finalizar o pedido sem registrar pagamento" at bounding box center [171, 288] width 203 height 20
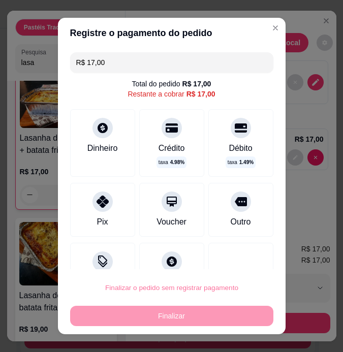
click at [228, 260] on button "Confirmar" at bounding box center [232, 259] width 38 height 16
type input "0"
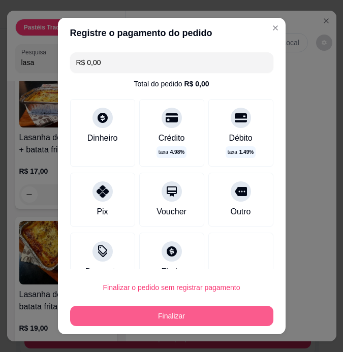
type input "R$ 0,00"
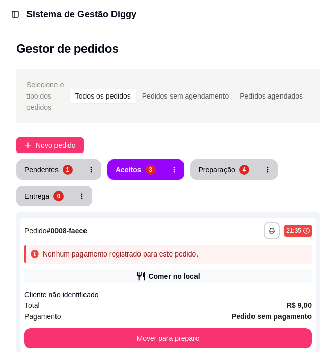
click at [46, 100] on span "Selecione o tipo dos pedidos" at bounding box center [47, 96] width 42 height 34
click at [50, 145] on span "Novo pedido" at bounding box center [56, 145] width 40 height 11
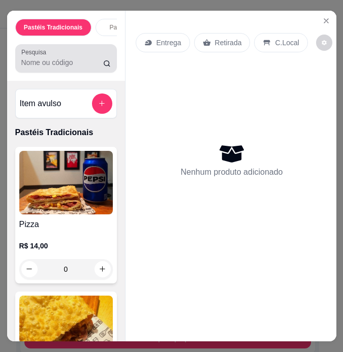
click at [83, 62] on input "Pesquisa" at bounding box center [62, 62] width 82 height 10
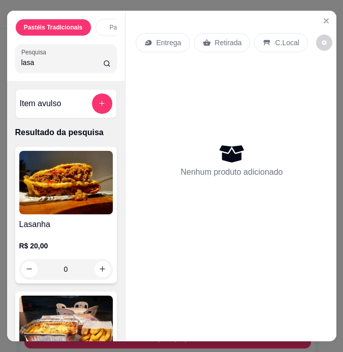
type input "lasa"
click at [65, 188] on img at bounding box center [66, 183] width 94 height 64
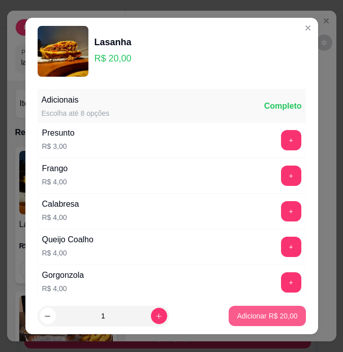
click at [237, 319] on p "Adicionar R$ 20,00" at bounding box center [267, 316] width 60 height 10
type input "1"
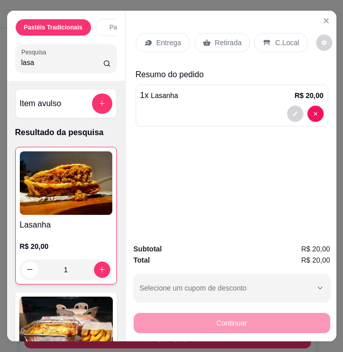
click at [297, 114] on button "decrease-product-quantity" at bounding box center [295, 114] width 16 height 16
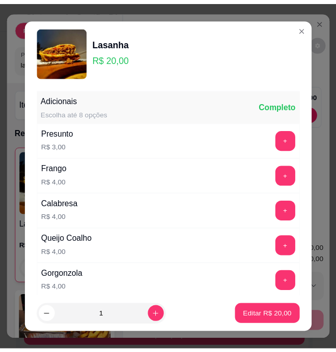
scroll to position [149, 0]
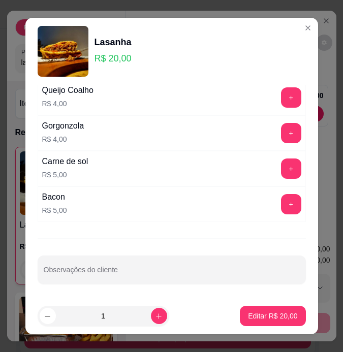
click at [181, 277] on input "Observações do cliente" at bounding box center [172, 274] width 256 height 10
type input "sem verdura"
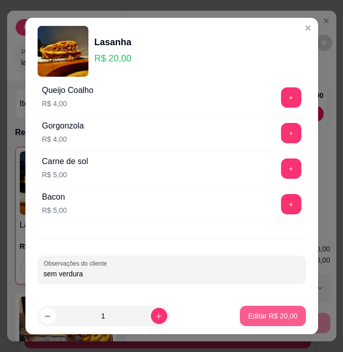
click at [271, 312] on p "Editar R$ 20,00" at bounding box center [272, 316] width 49 height 10
type input "0"
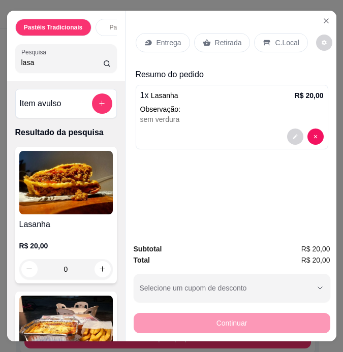
click at [238, 41] on p "Retirada" at bounding box center [228, 43] width 27 height 10
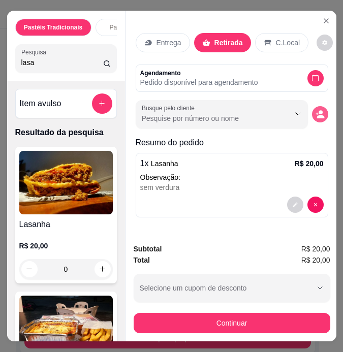
click at [324, 115] on icon "decrease-product-quantity" at bounding box center [321, 117] width 8 height 4
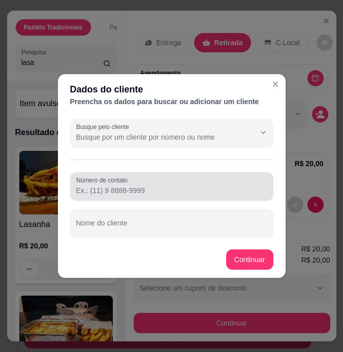
click at [115, 188] on input "Número de contato" at bounding box center [171, 191] width 191 height 10
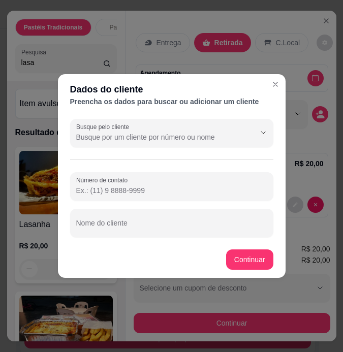
paste input "[PHONE_NUMBER]"
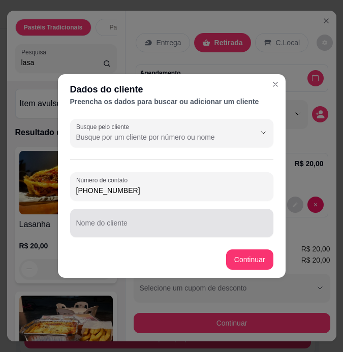
type input "[PHONE_NUMBER]"
click at [115, 230] on input "Nome do cliente" at bounding box center [171, 227] width 191 height 10
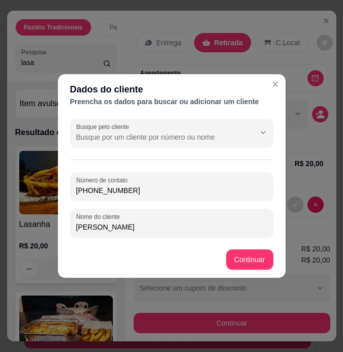
type input "[PERSON_NAME]"
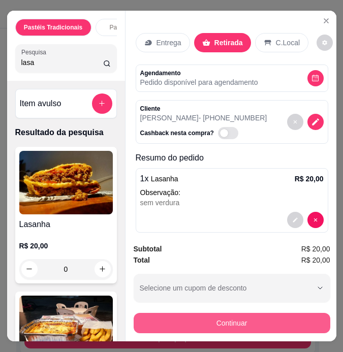
click at [259, 329] on button "Continuar" at bounding box center [232, 323] width 197 height 20
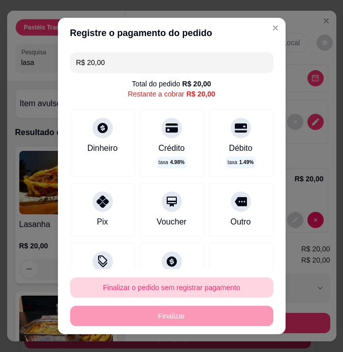
click at [179, 284] on button "Finalizar o pedido sem registrar pagamento" at bounding box center [171, 288] width 203 height 20
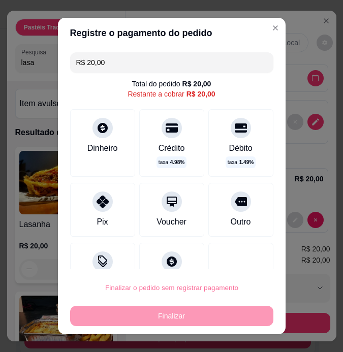
click at [225, 258] on button "Confirmar" at bounding box center [232, 259] width 38 height 16
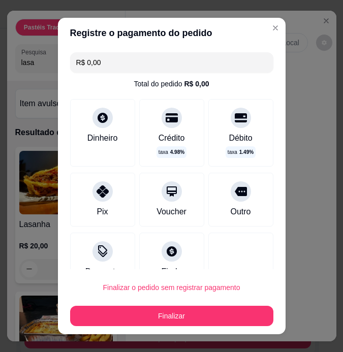
type input "R$ 0,00"
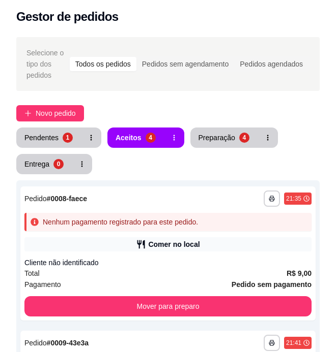
scroll to position [84, 0]
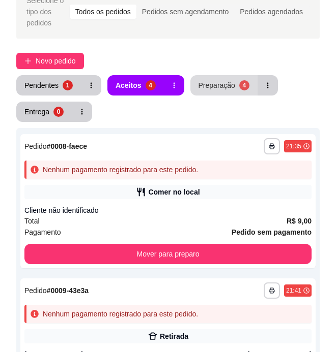
click at [207, 84] on div "Preparação" at bounding box center [216, 85] width 37 height 10
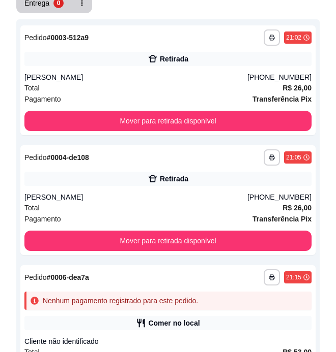
scroll to position [0, 0]
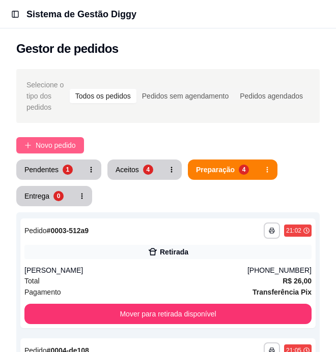
click at [60, 147] on span "Novo pedido" at bounding box center [56, 145] width 40 height 11
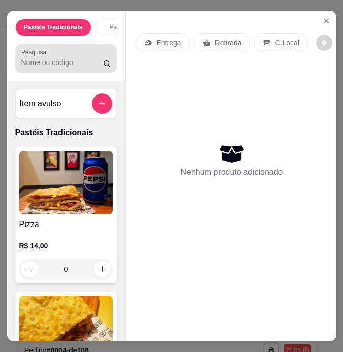
click at [68, 63] on input "Pesquisa" at bounding box center [62, 62] width 82 height 10
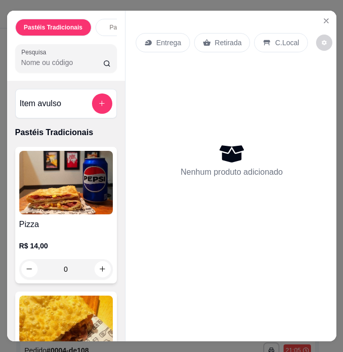
click at [68, 63] on input "Pesquisa" at bounding box center [62, 62] width 82 height 10
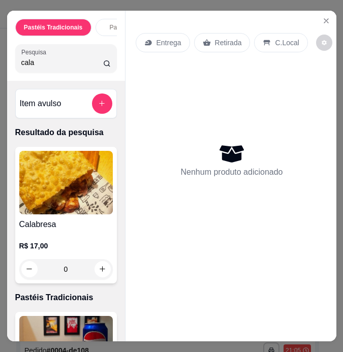
type input "cala"
click at [96, 279] on div "0" at bounding box center [66, 269] width 94 height 20
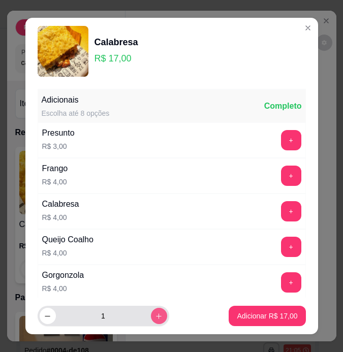
click at [154, 318] on button "increase-product-quantity" at bounding box center [159, 316] width 16 height 16
type input "2"
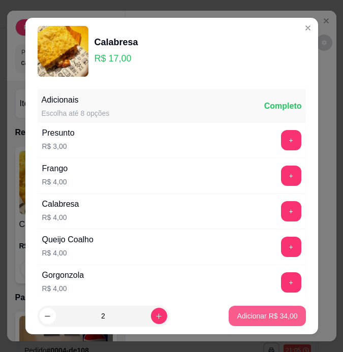
click at [266, 312] on p "Adicionar R$ 34,00" at bounding box center [267, 316] width 60 height 10
type input "2"
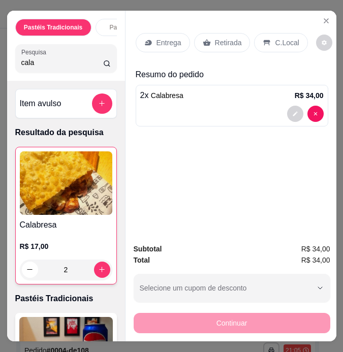
click at [285, 33] on div "C.Local" at bounding box center [280, 42] width 53 height 19
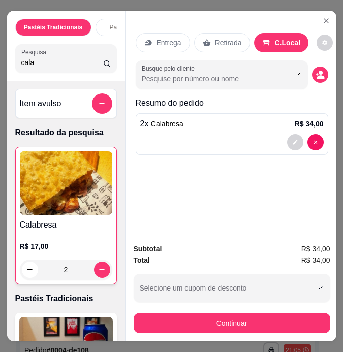
click at [322, 79] on div "Busque pelo cliente" at bounding box center [232, 74] width 193 height 28
click at [318, 73] on icon "decrease-product-quantity" at bounding box center [317, 74] width 3 height 3
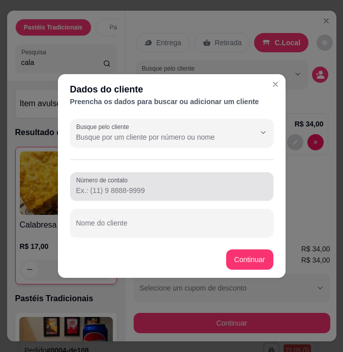
click at [152, 187] on input "Número de contato" at bounding box center [171, 191] width 191 height 10
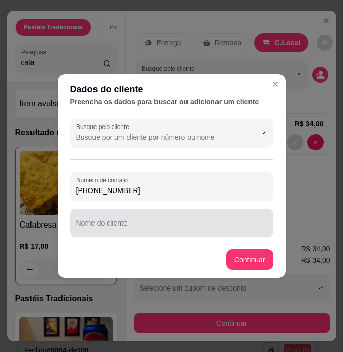
type input "[PHONE_NUMBER]"
click at [158, 233] on div at bounding box center [171, 223] width 191 height 20
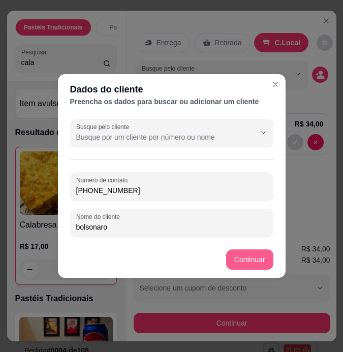
type input "bolsonaro"
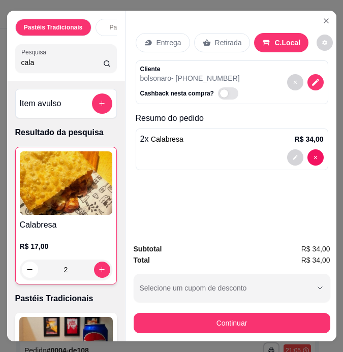
click at [256, 313] on button "Continuar" at bounding box center [232, 323] width 197 height 20
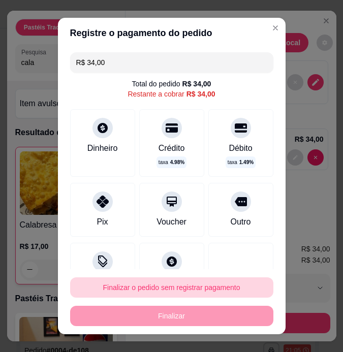
click at [174, 286] on button "Finalizar o pedido sem registrar pagamento" at bounding box center [171, 288] width 203 height 20
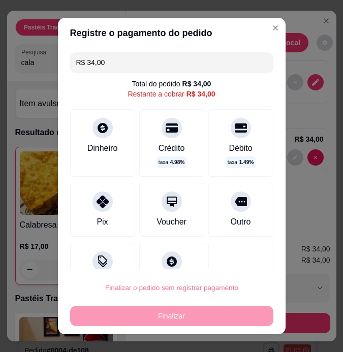
click at [232, 254] on button "Confirmar" at bounding box center [232, 259] width 38 height 16
type input "0"
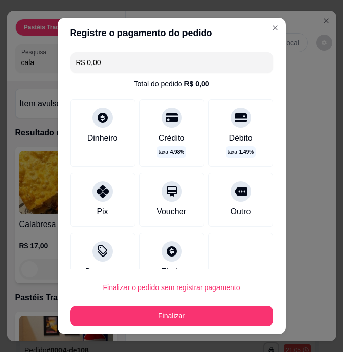
type input "R$ 0,00"
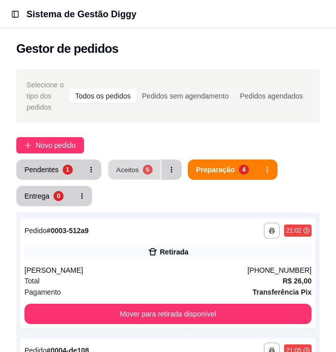
click at [134, 169] on div "Aceitos" at bounding box center [127, 170] width 23 height 10
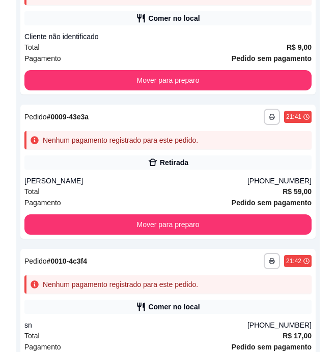
scroll to position [260, 0]
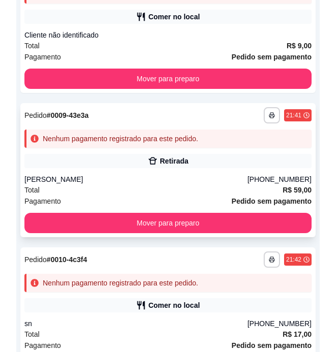
click at [271, 173] on div "**********" at bounding box center [167, 170] width 295 height 134
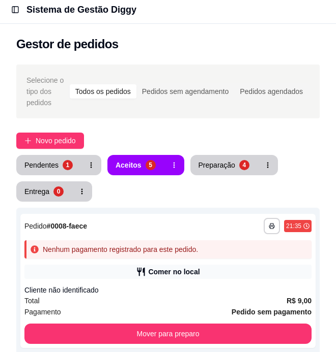
scroll to position [0, 0]
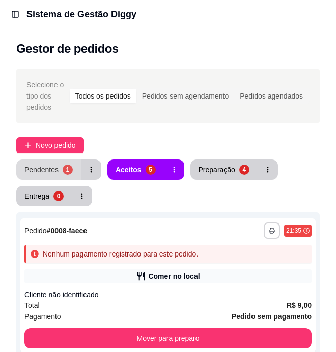
click at [69, 169] on div "1" at bounding box center [68, 170] width 10 height 10
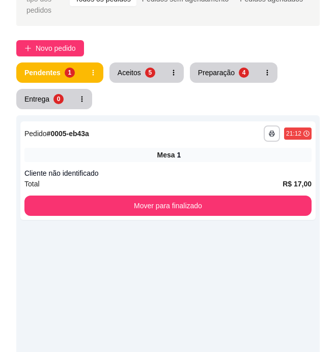
scroll to position [115, 0]
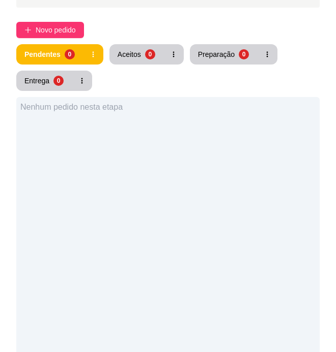
click at [174, 175] on div "Nenhum pedido nesta etapa" at bounding box center [167, 273] width 303 height 352
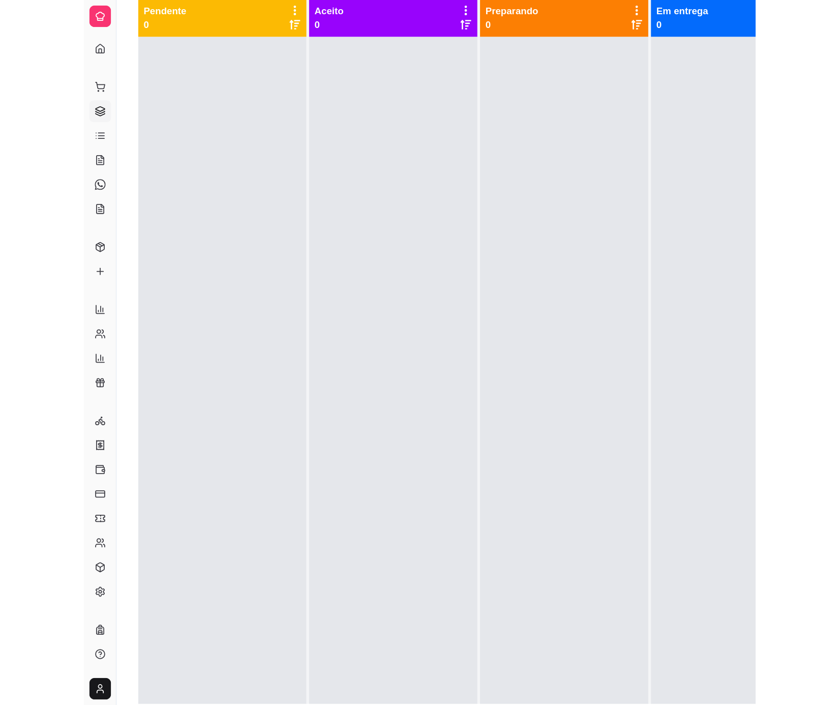
scroll to position [115, 0]
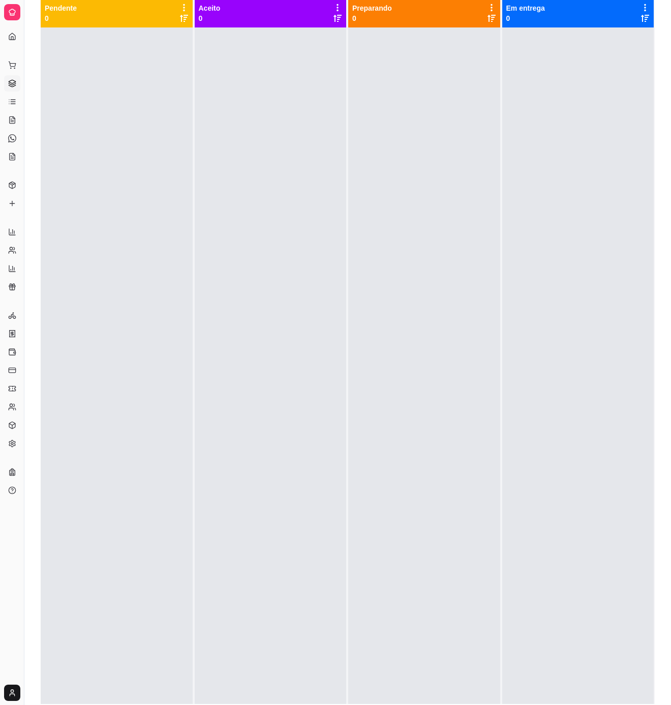
click at [289, 352] on div at bounding box center [271, 379] width 152 height 705
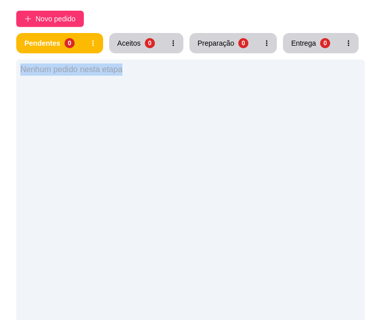
drag, startPoint x: 267, startPoint y: 26, endPoint x: 240, endPoint y: 24, distance: 26.6
click at [218, 21] on div "Selecione o tipo dos pedidos Todos os pedidos Pedidos sem agendamento Pedidos a…" at bounding box center [190, 170] width 381 height 444
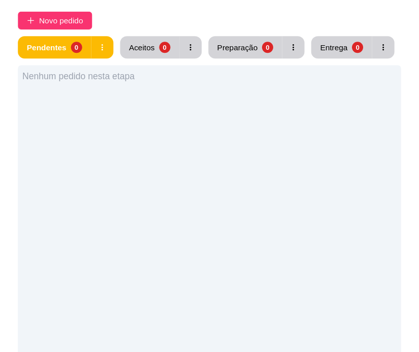
scroll to position [115, 0]
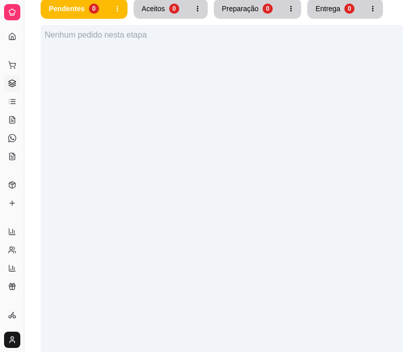
click at [240, 24] on div "Pendentes 0 Aceitos 0 Preparação 0 Entrega 0 Nenhum pedido nesta etapa" at bounding box center [222, 187] width 362 height 379
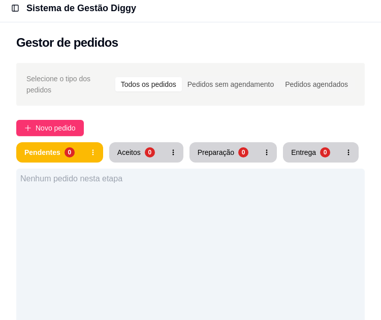
scroll to position [0, 0]
